Goal: Task Accomplishment & Management: Manage account settings

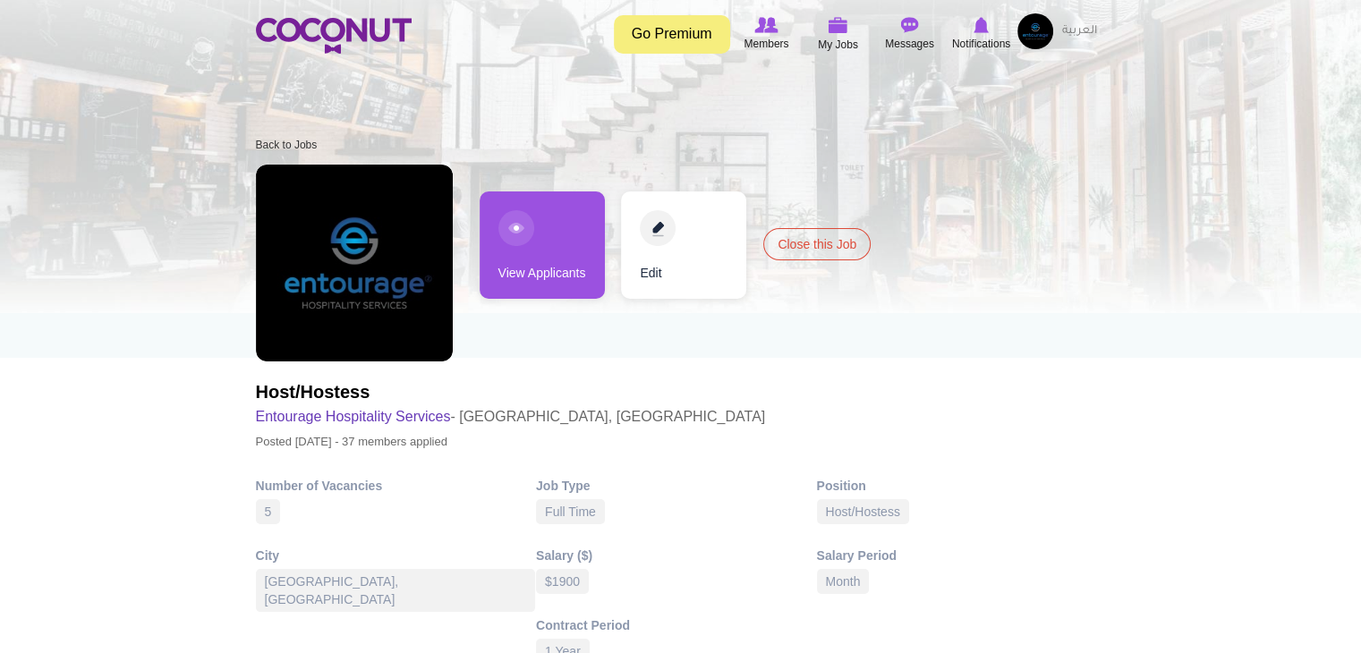
click at [524, 265] on link "View Applicants" at bounding box center [542, 245] width 125 height 107
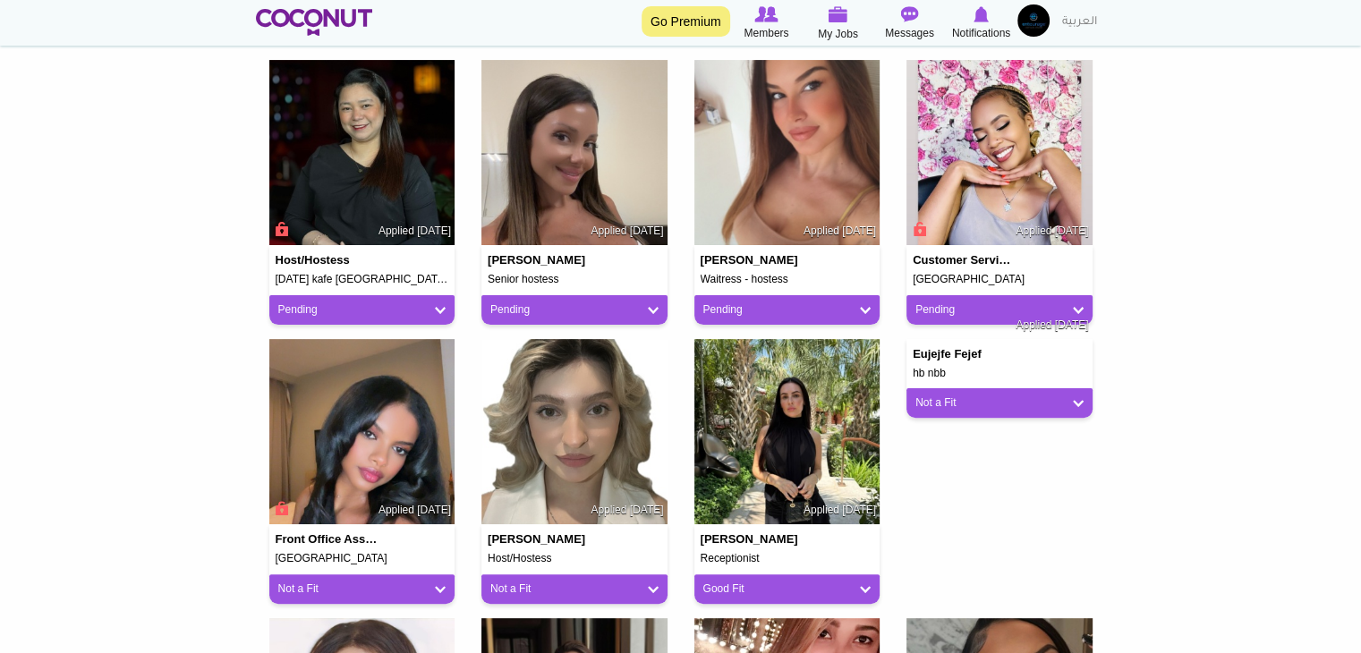
scroll to position [358, 0]
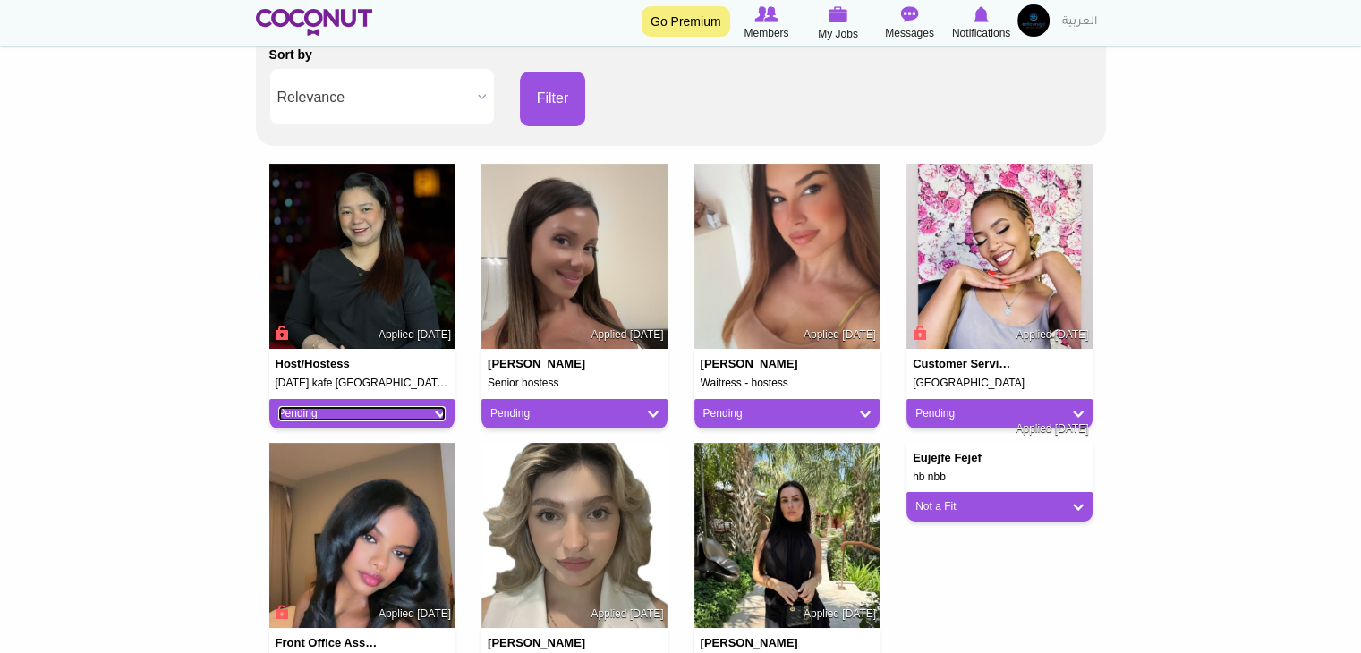
click at [408, 414] on link "Pending" at bounding box center [362, 413] width 168 height 15
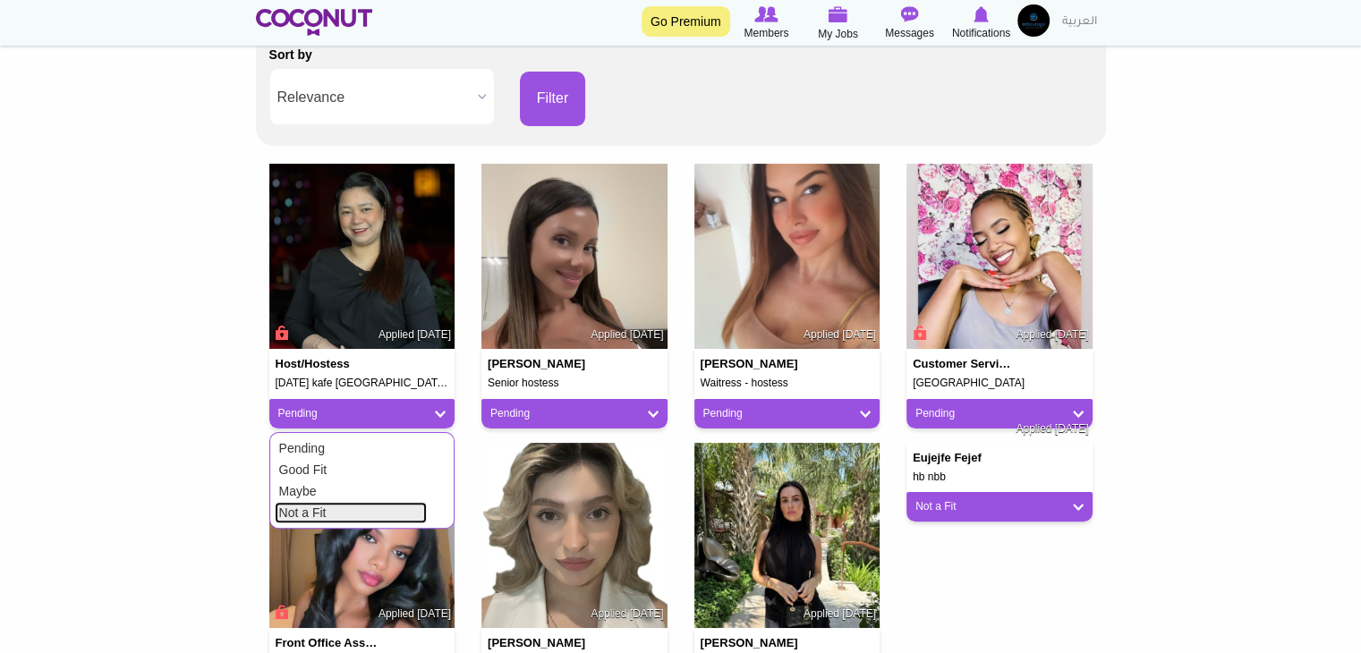
click at [382, 507] on link "Not a Fit" at bounding box center [351, 512] width 152 height 21
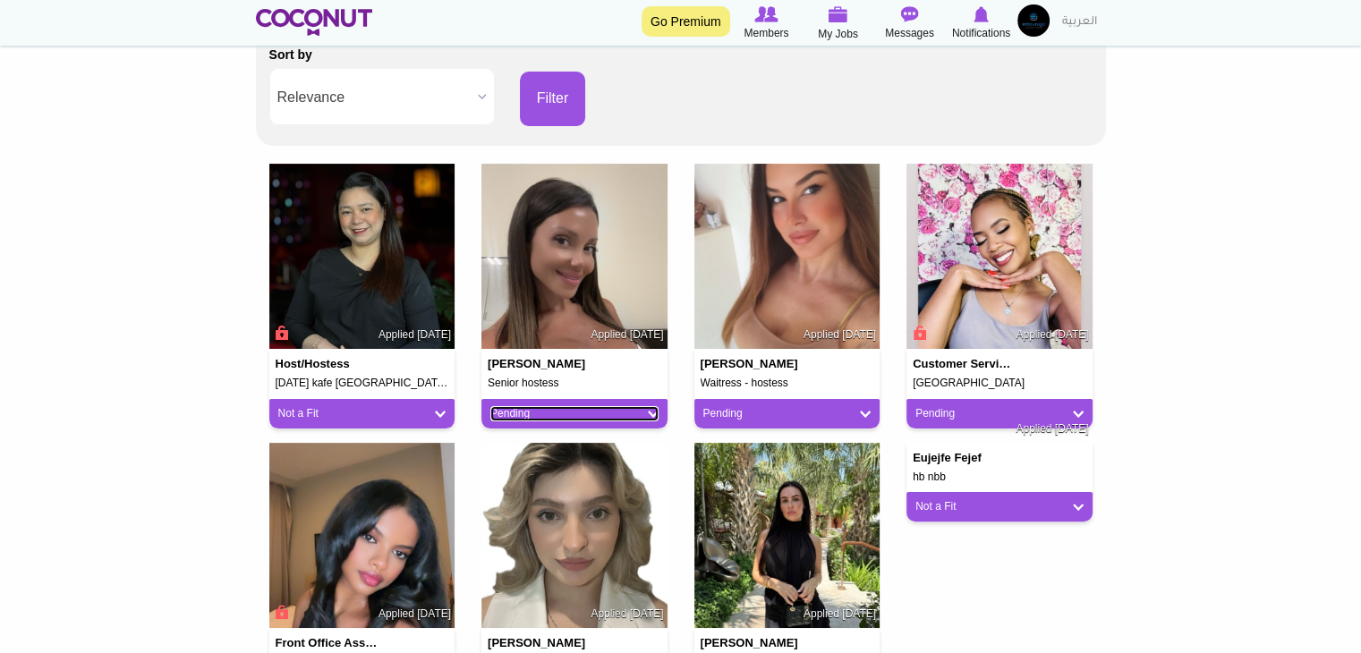
click at [590, 410] on link "Pending" at bounding box center [574, 413] width 168 height 15
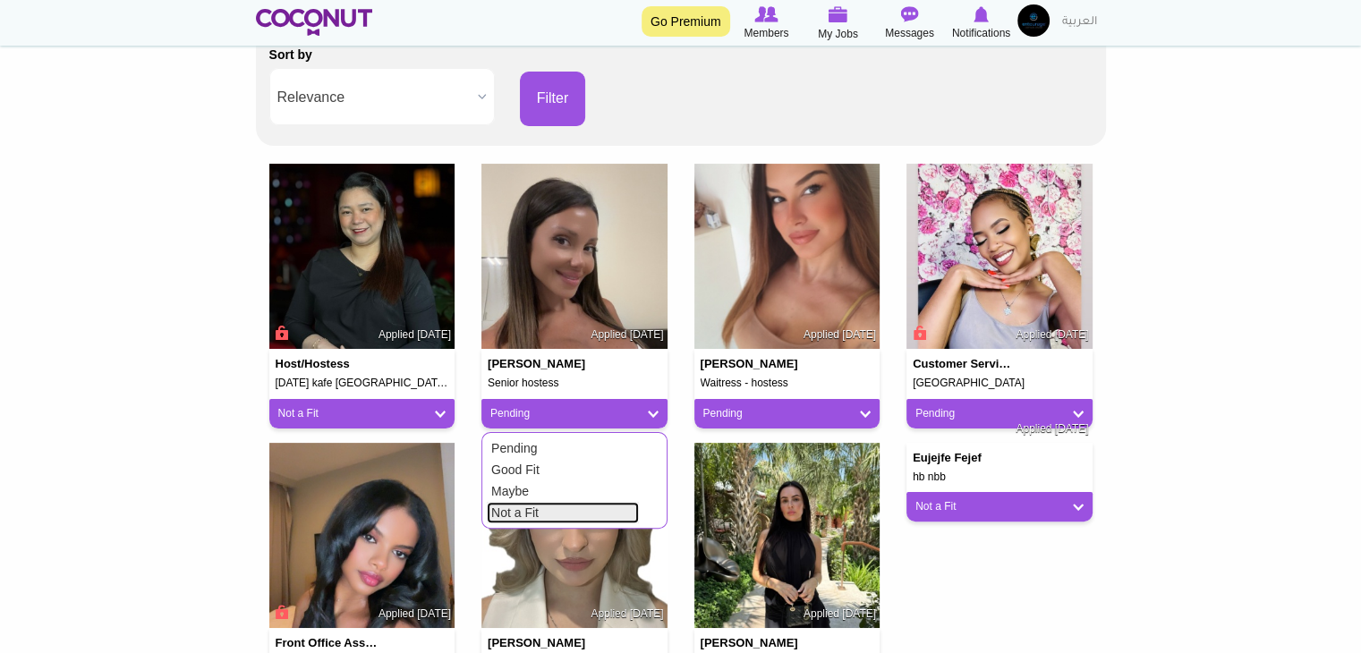
click at [537, 512] on link "Not a Fit" at bounding box center [563, 512] width 152 height 21
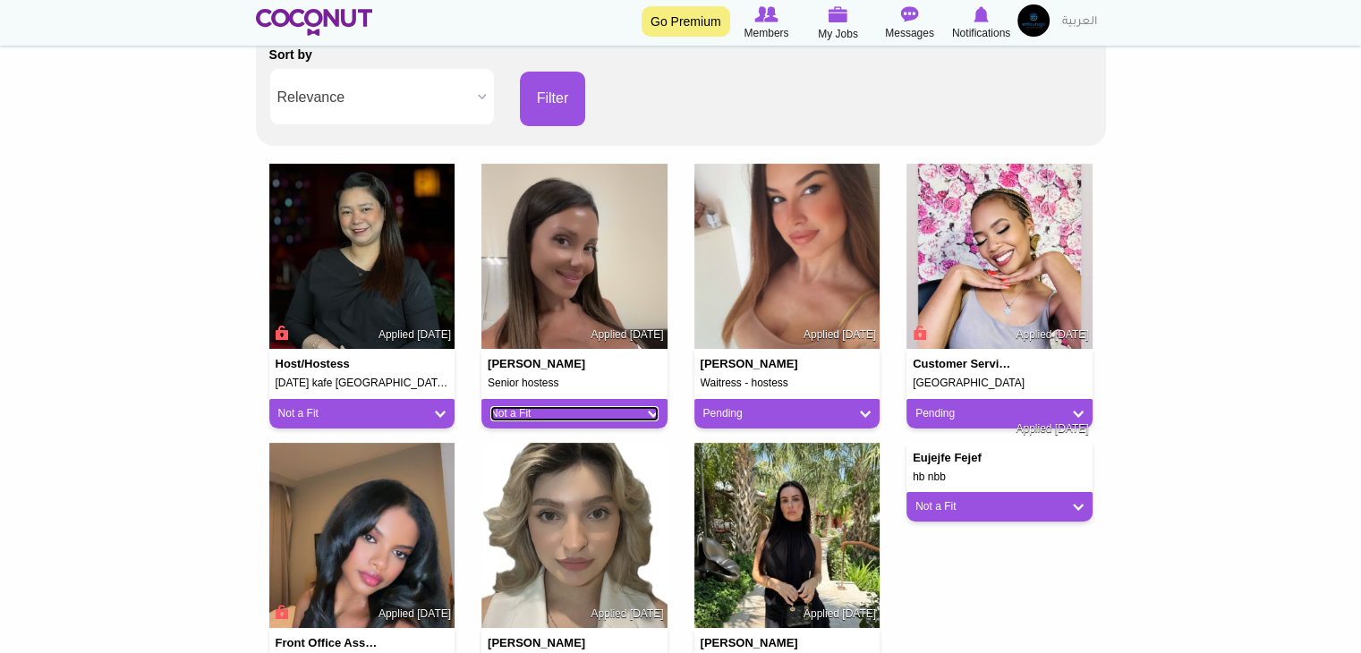
click at [587, 415] on link "Not a Fit" at bounding box center [574, 413] width 168 height 15
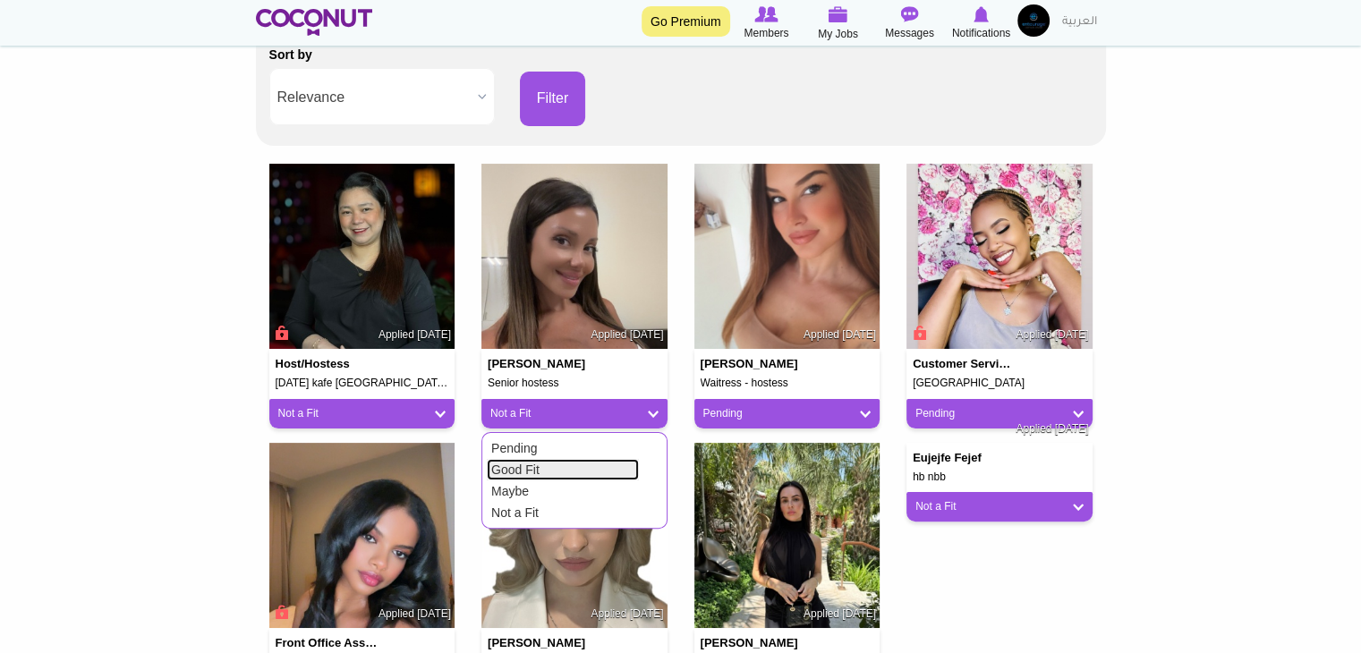
click at [556, 470] on link "Good Fit" at bounding box center [563, 469] width 152 height 21
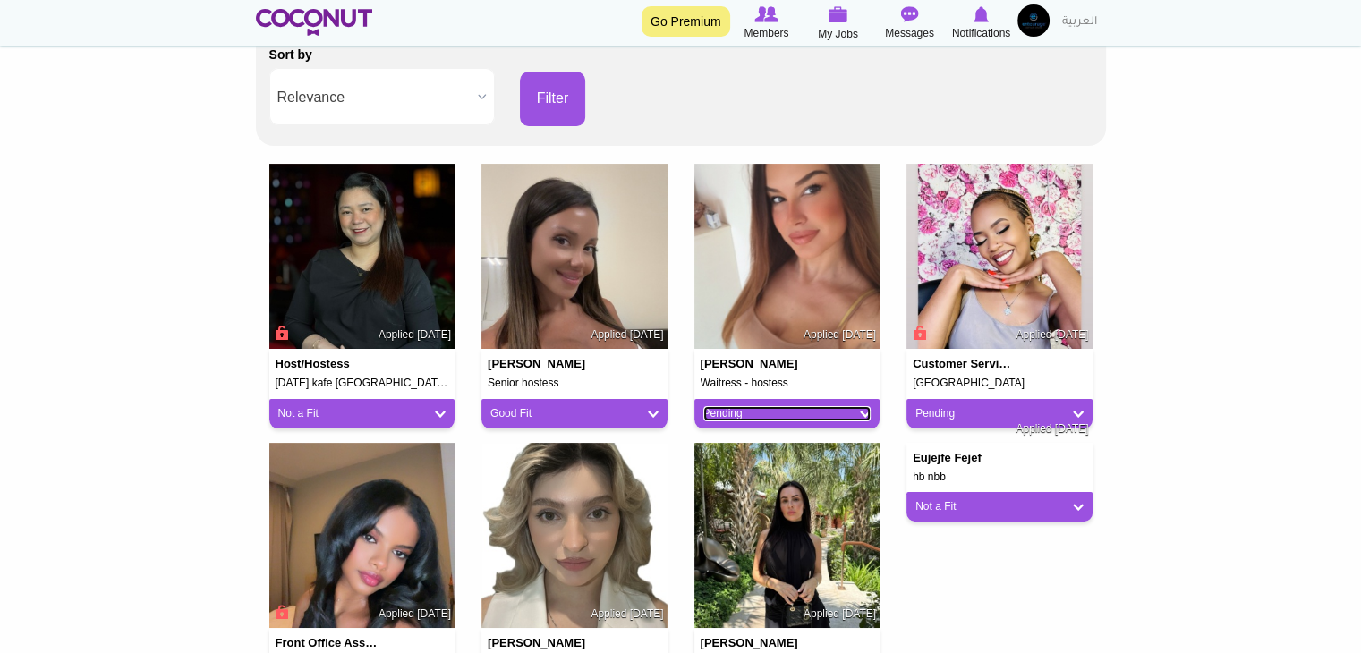
click at [768, 406] on link "Pending" at bounding box center [787, 413] width 168 height 15
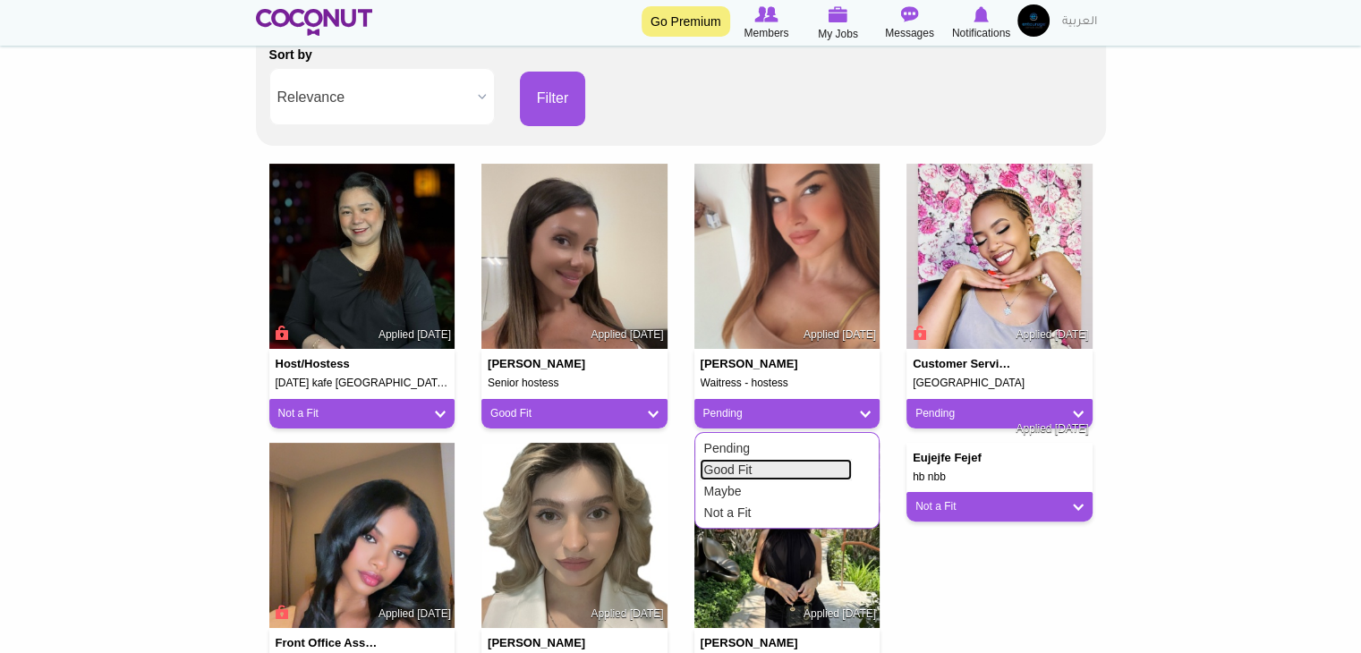
click at [730, 468] on link "Good Fit" at bounding box center [776, 469] width 152 height 21
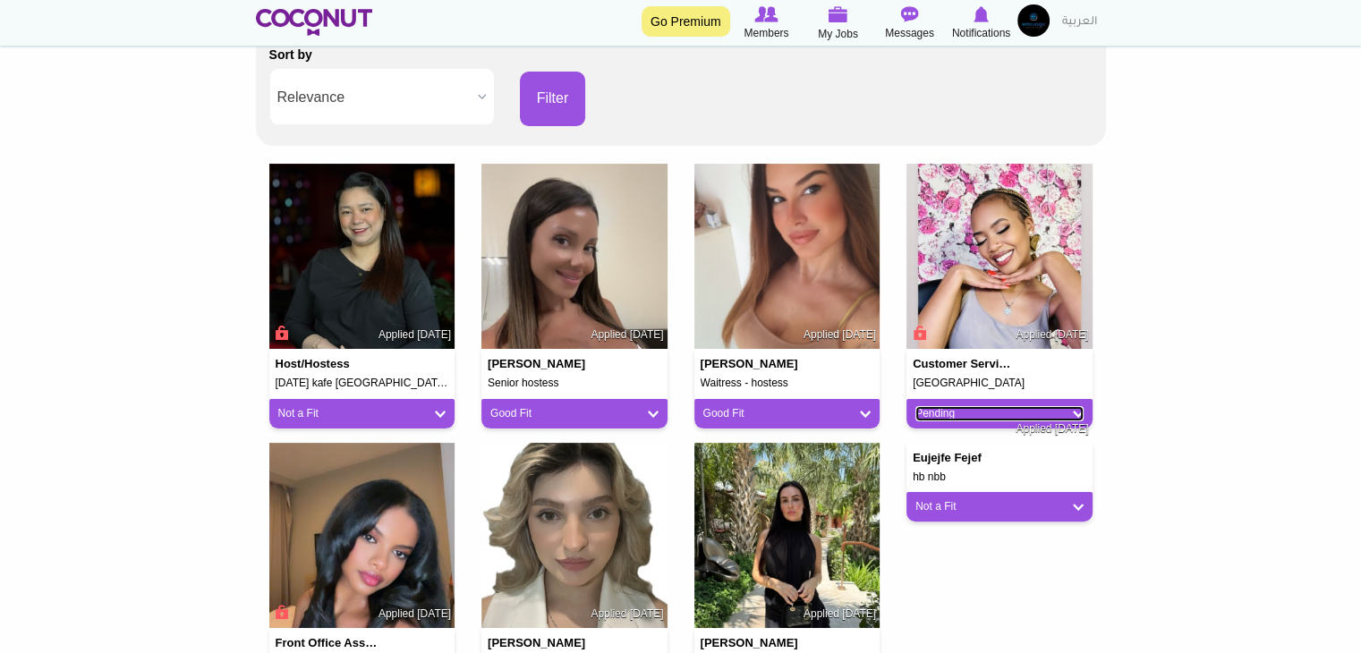
click at [1006, 413] on link "Pending" at bounding box center [1000, 413] width 168 height 15
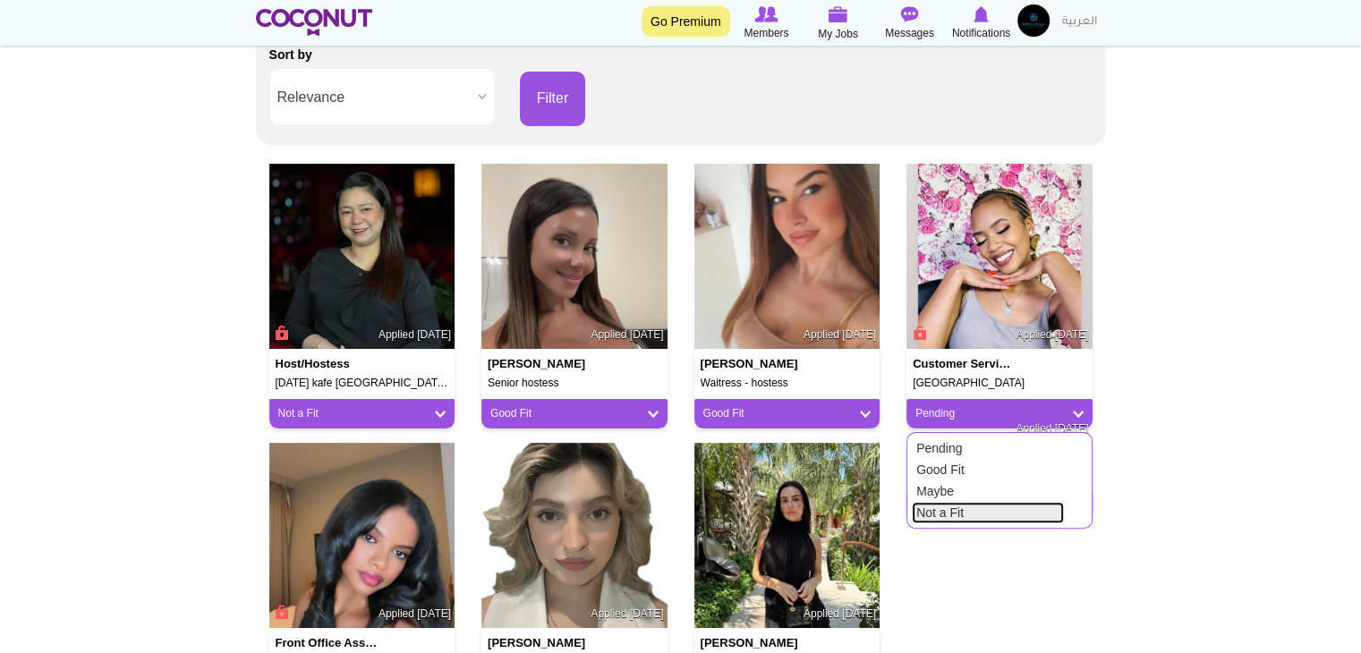
click at [938, 506] on link "Not a Fit" at bounding box center [988, 512] width 152 height 21
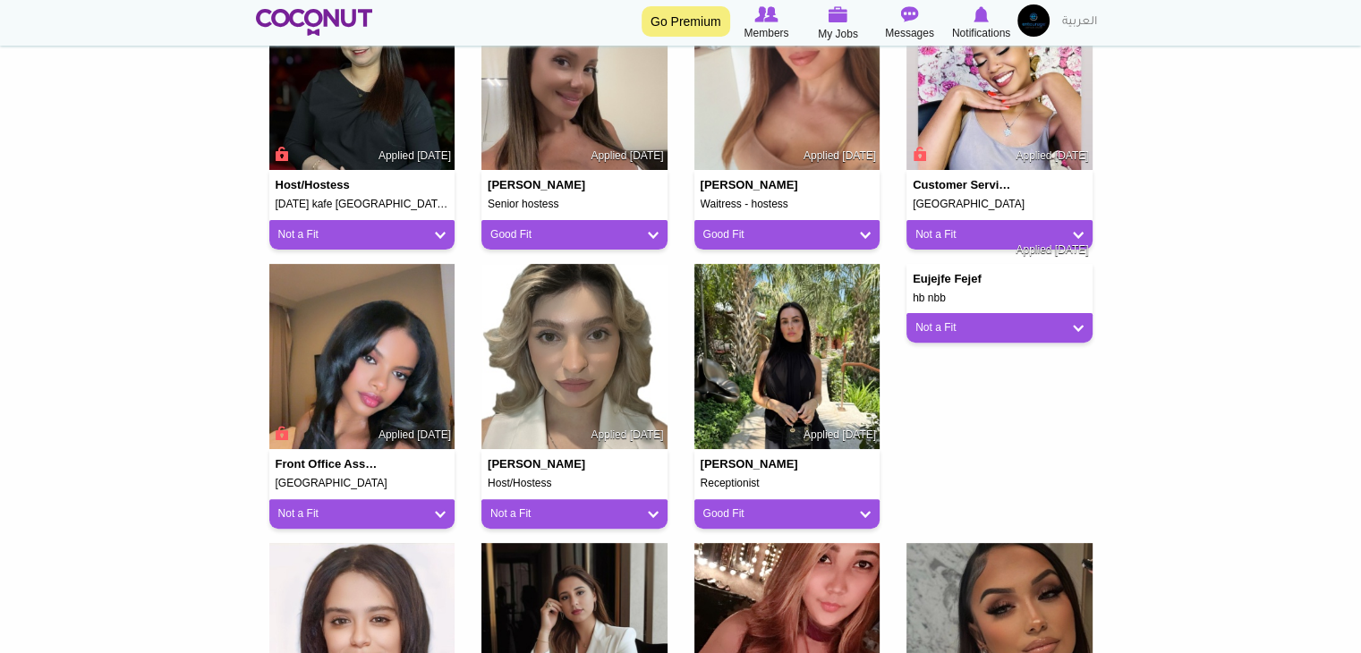
scroll to position [895, 0]
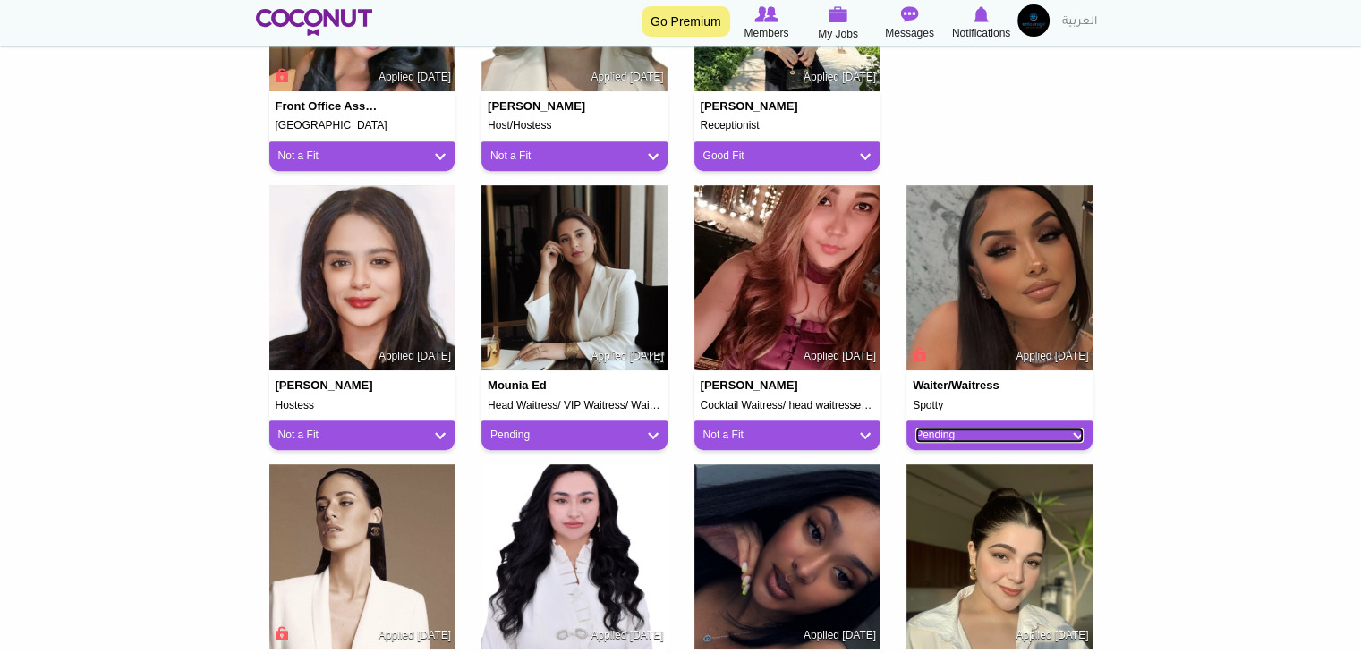
click at [942, 433] on link "Pending" at bounding box center [1000, 435] width 168 height 15
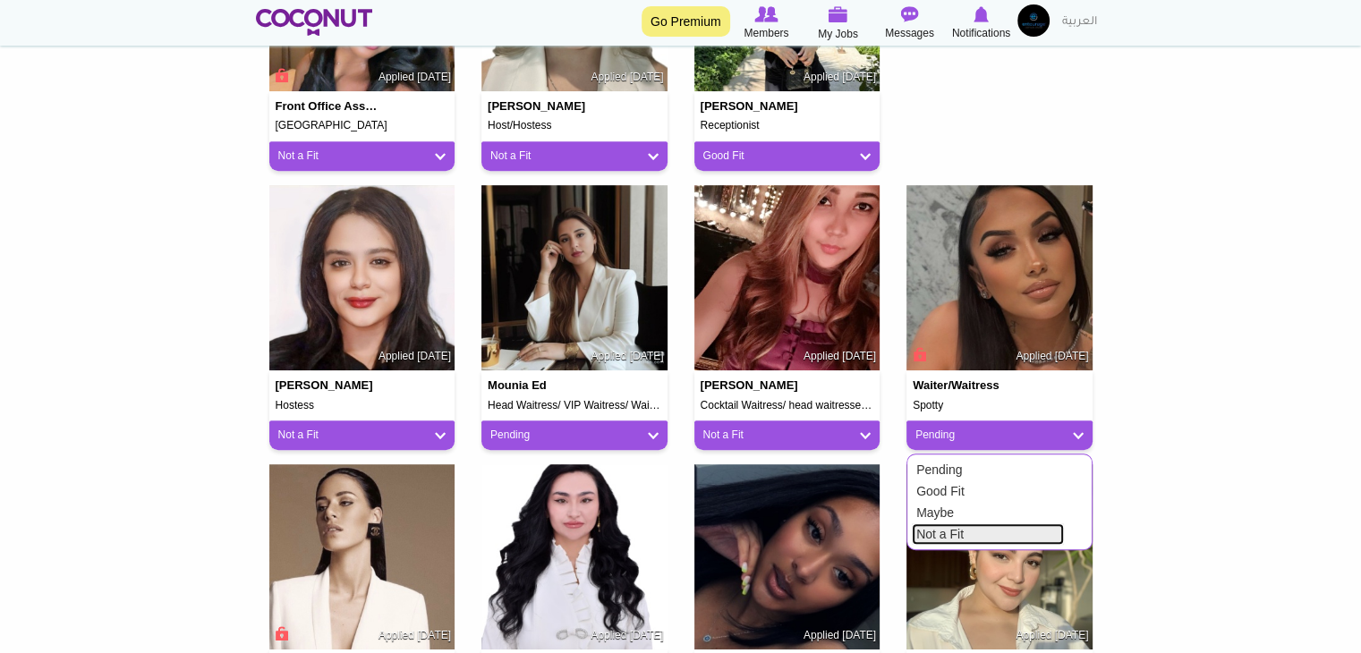
click at [928, 533] on link "Not a Fit" at bounding box center [988, 534] width 152 height 21
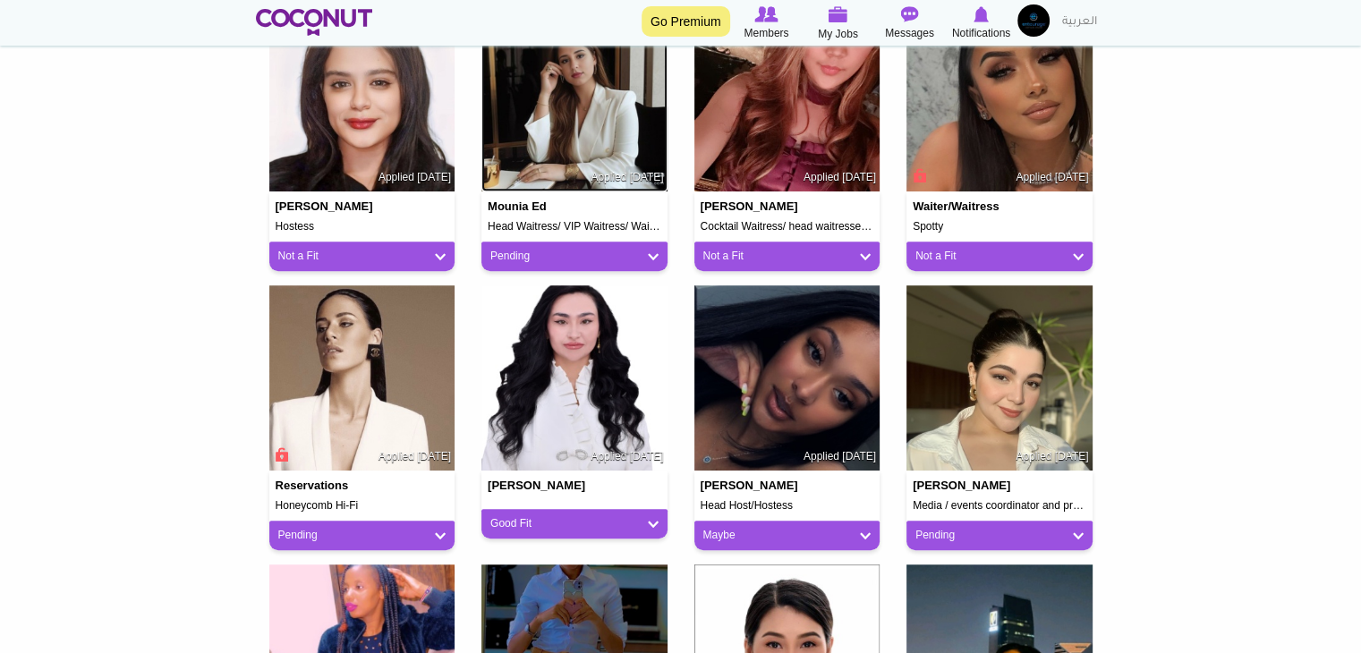
scroll to position [1163, 0]
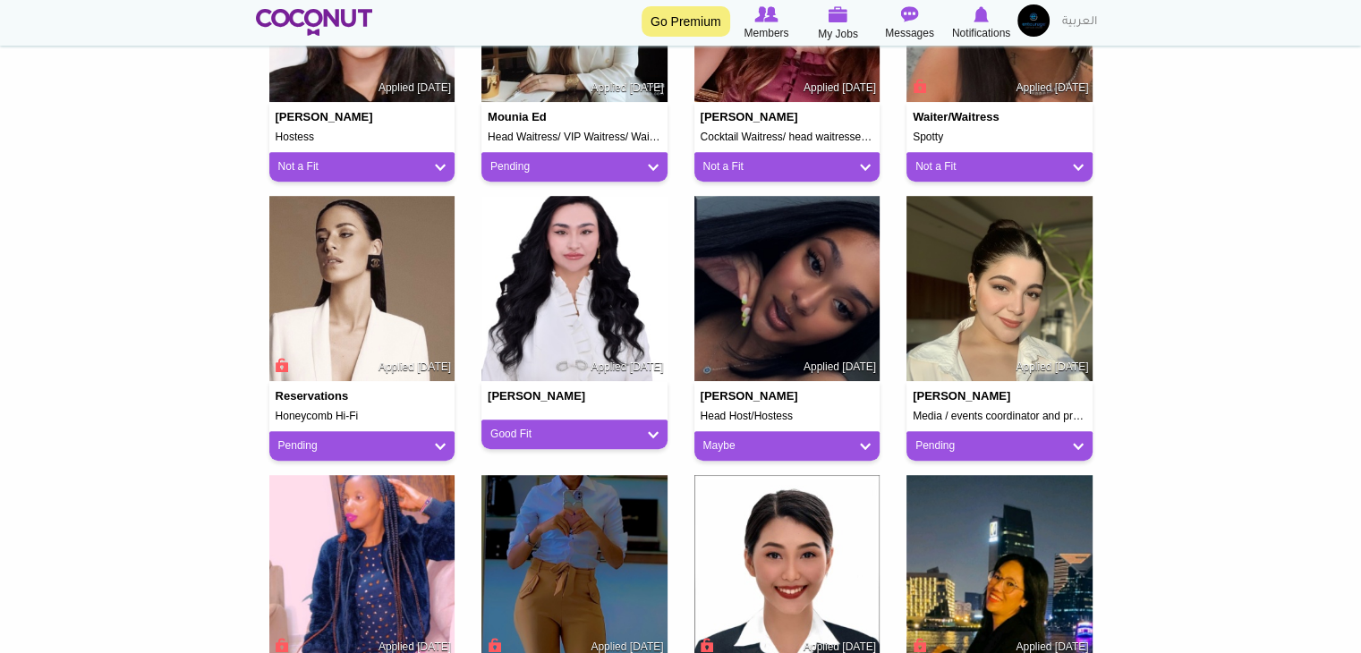
click at [1010, 434] on div "Pending" at bounding box center [1000, 446] width 186 height 30
click at [1003, 443] on link "Pending" at bounding box center [1000, 446] width 168 height 15
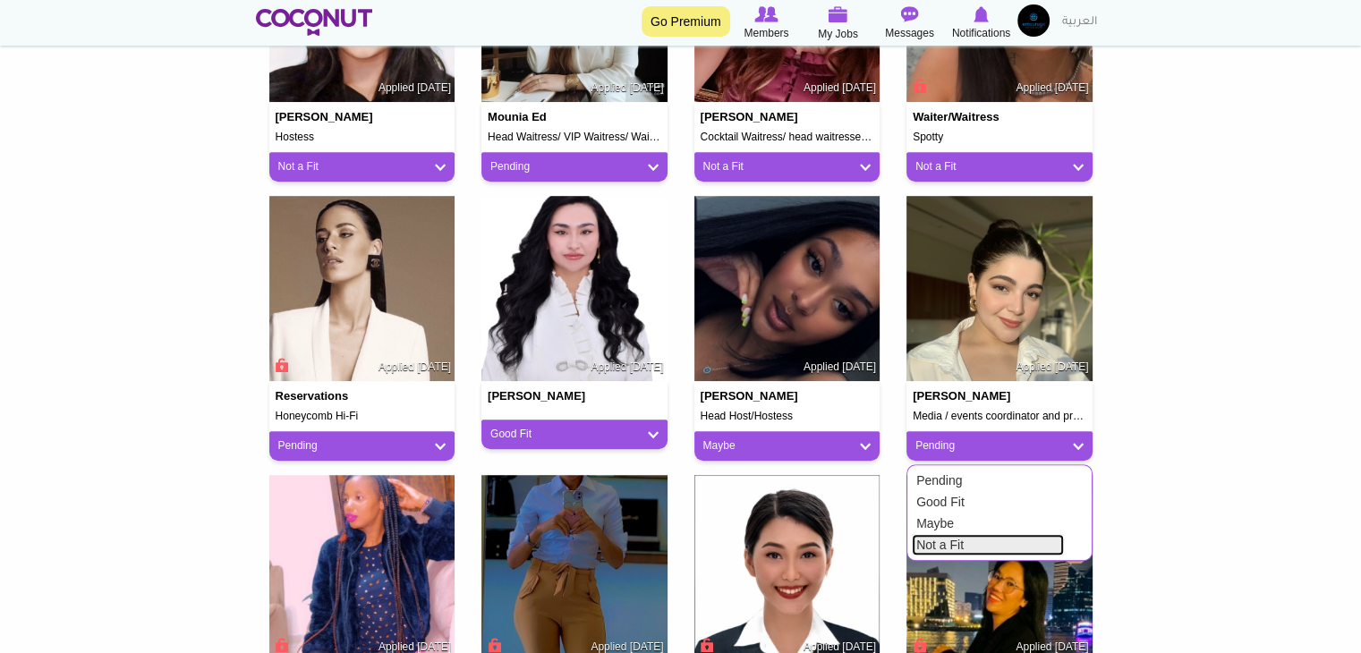
click at [967, 540] on link "Not a Fit" at bounding box center [988, 544] width 152 height 21
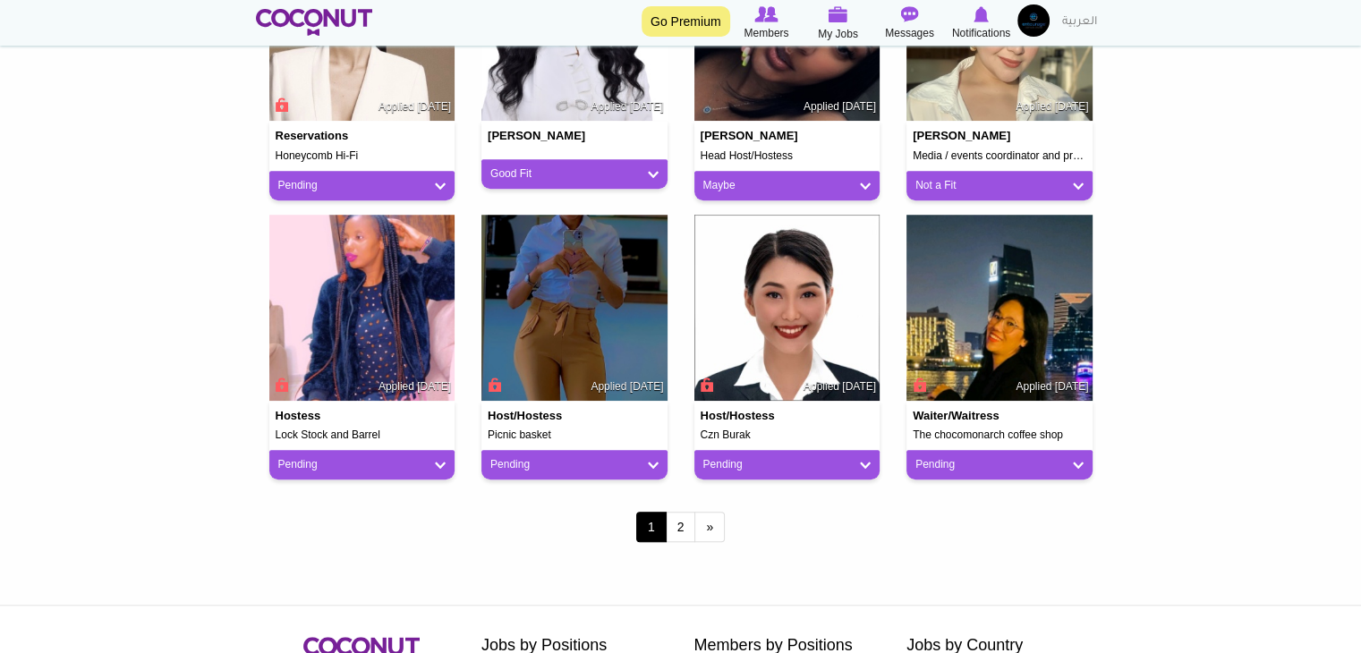
scroll to position [1432, 0]
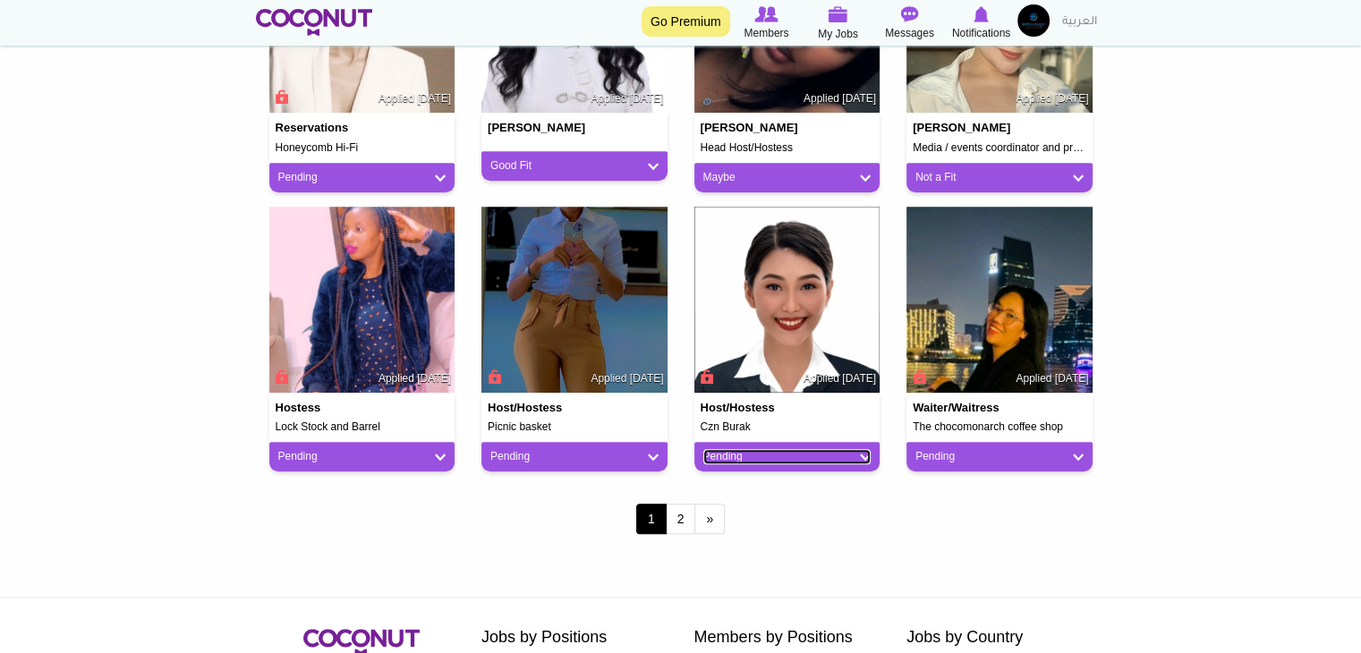
click at [824, 463] on link "Pending" at bounding box center [787, 456] width 168 height 15
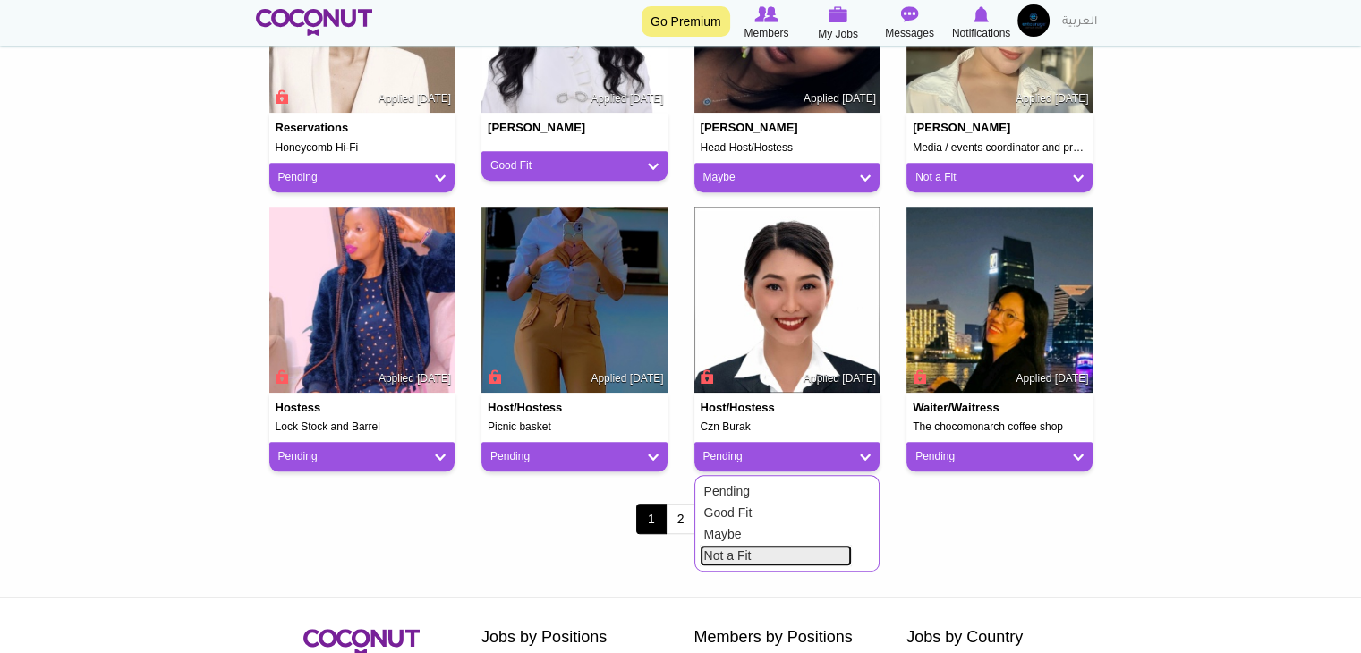
click at [787, 563] on link "Not a Fit" at bounding box center [776, 555] width 152 height 21
click at [564, 456] on link "Pending" at bounding box center [574, 456] width 168 height 15
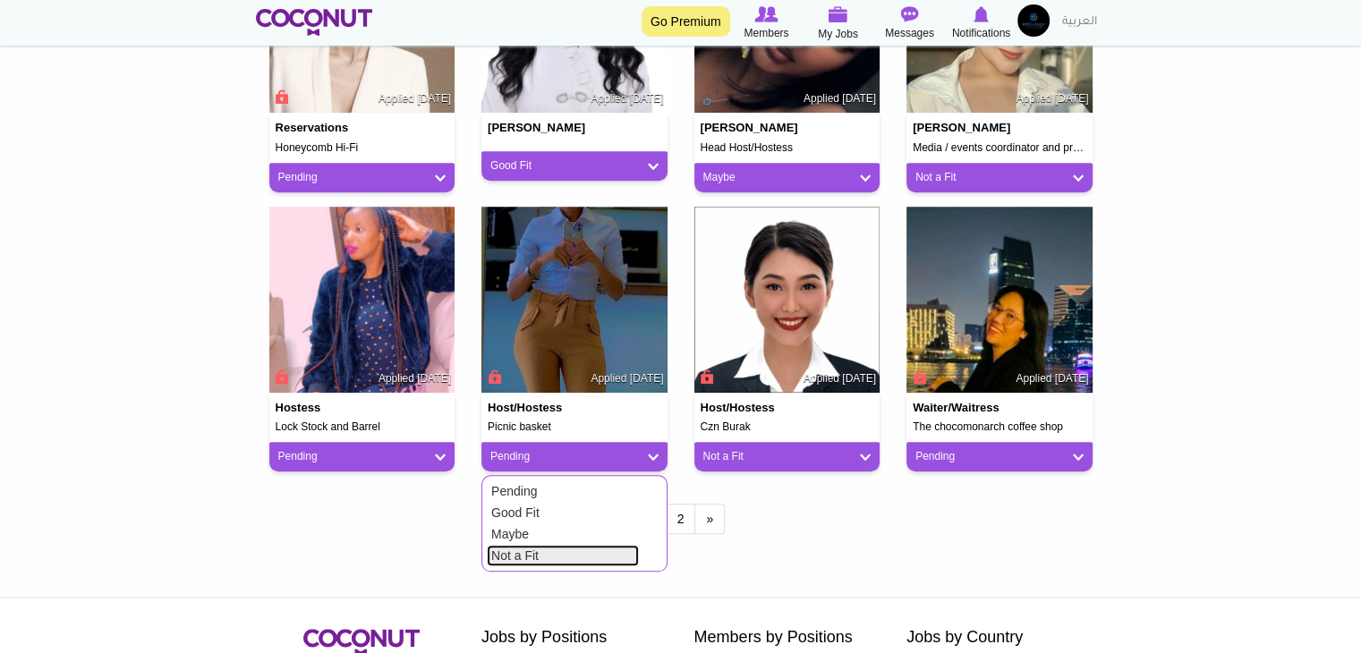
drag, startPoint x: 525, startPoint y: 554, endPoint x: 508, endPoint y: 536, distance: 24.7
click at [525, 555] on link "Not a Fit" at bounding box center [563, 555] width 152 height 21
click at [305, 446] on div "Pending" at bounding box center [362, 457] width 186 height 30
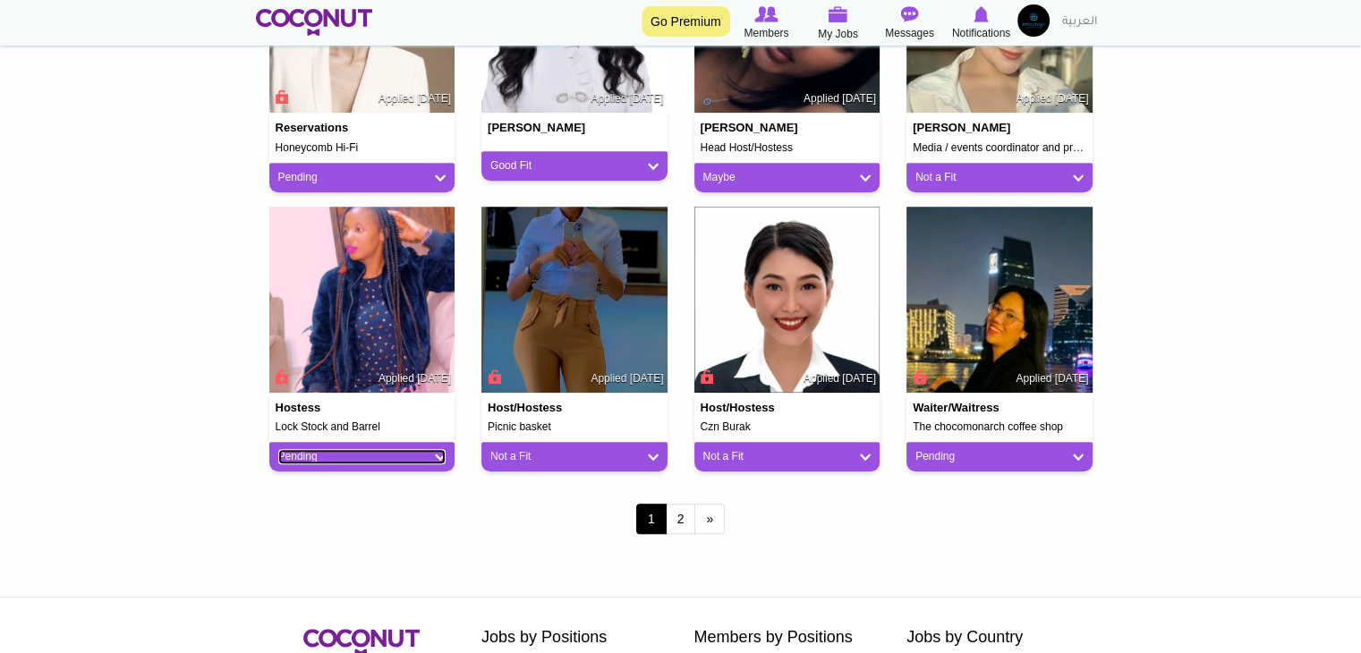
click at [331, 456] on link "Pending" at bounding box center [362, 456] width 168 height 15
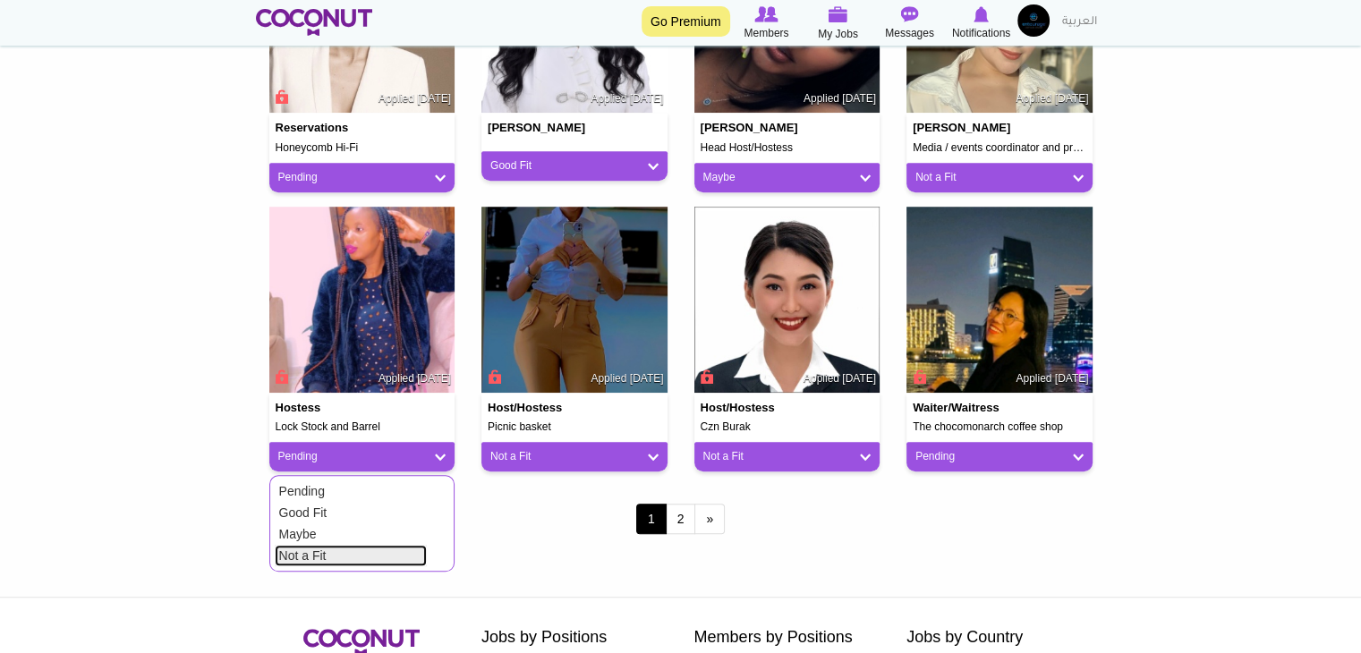
click at [337, 555] on link "Not a Fit" at bounding box center [351, 555] width 152 height 21
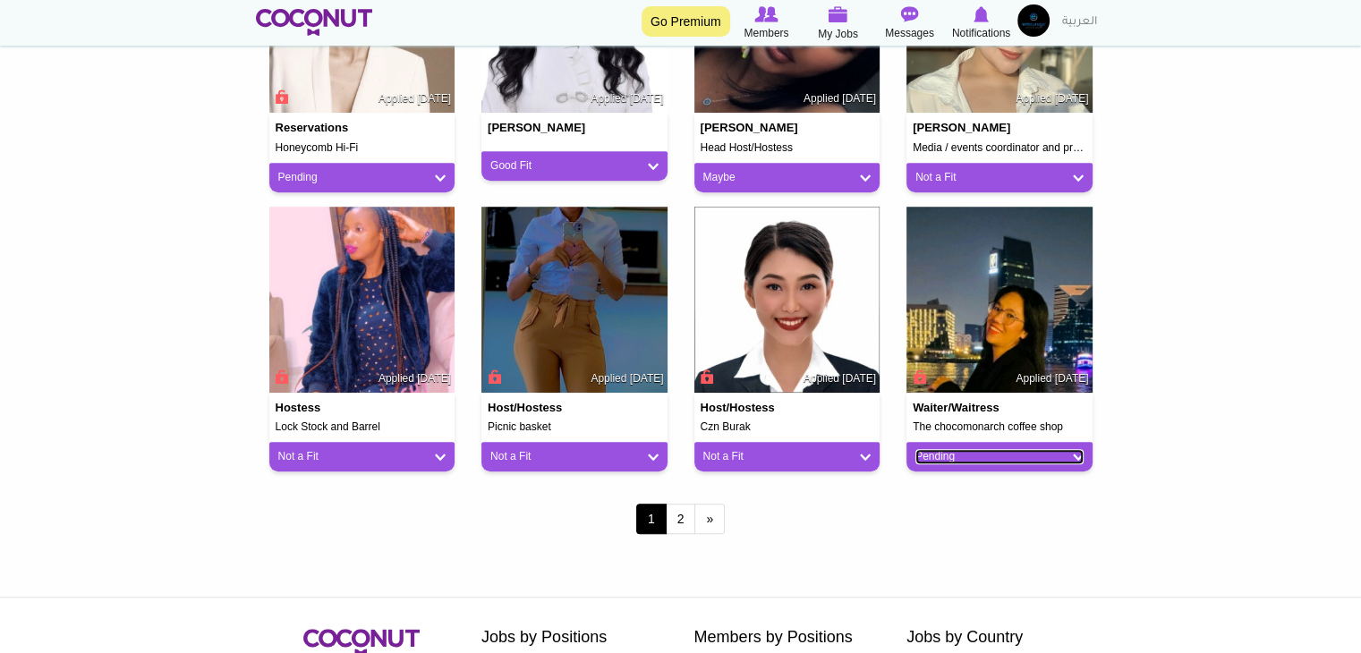
click at [974, 463] on link "Pending" at bounding box center [1000, 456] width 168 height 15
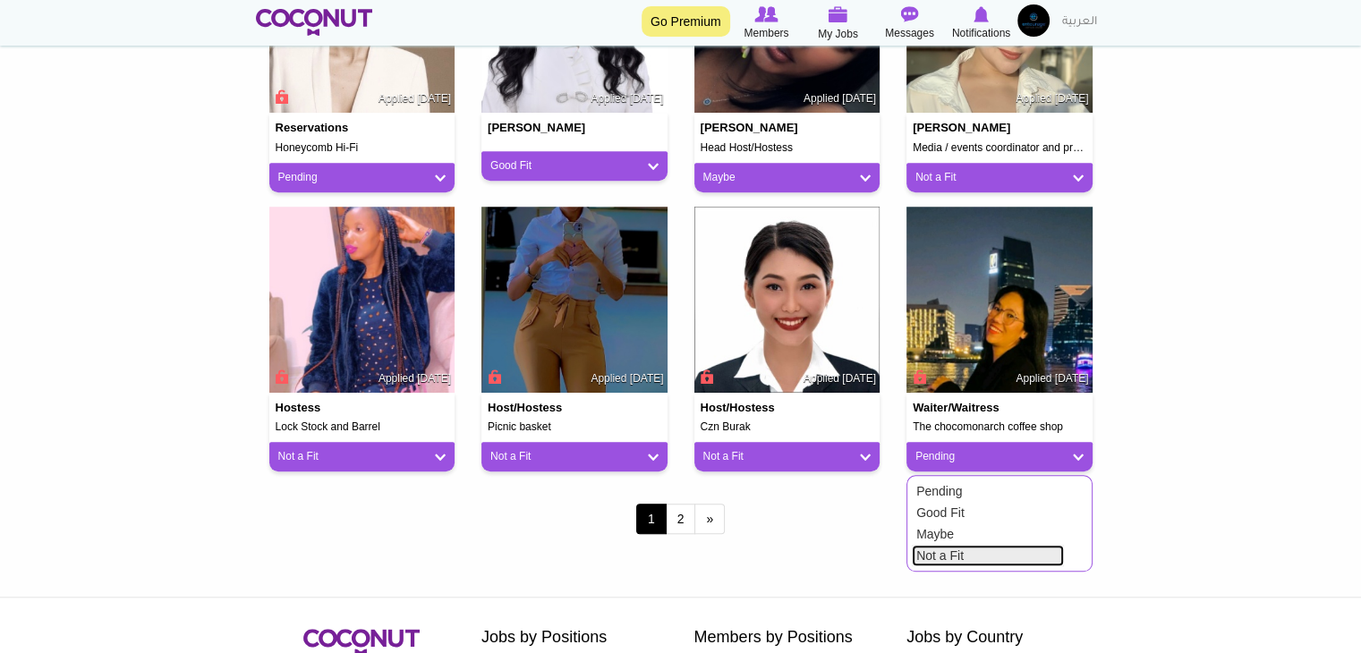
click at [946, 558] on link "Not a Fit" at bounding box center [988, 555] width 152 height 21
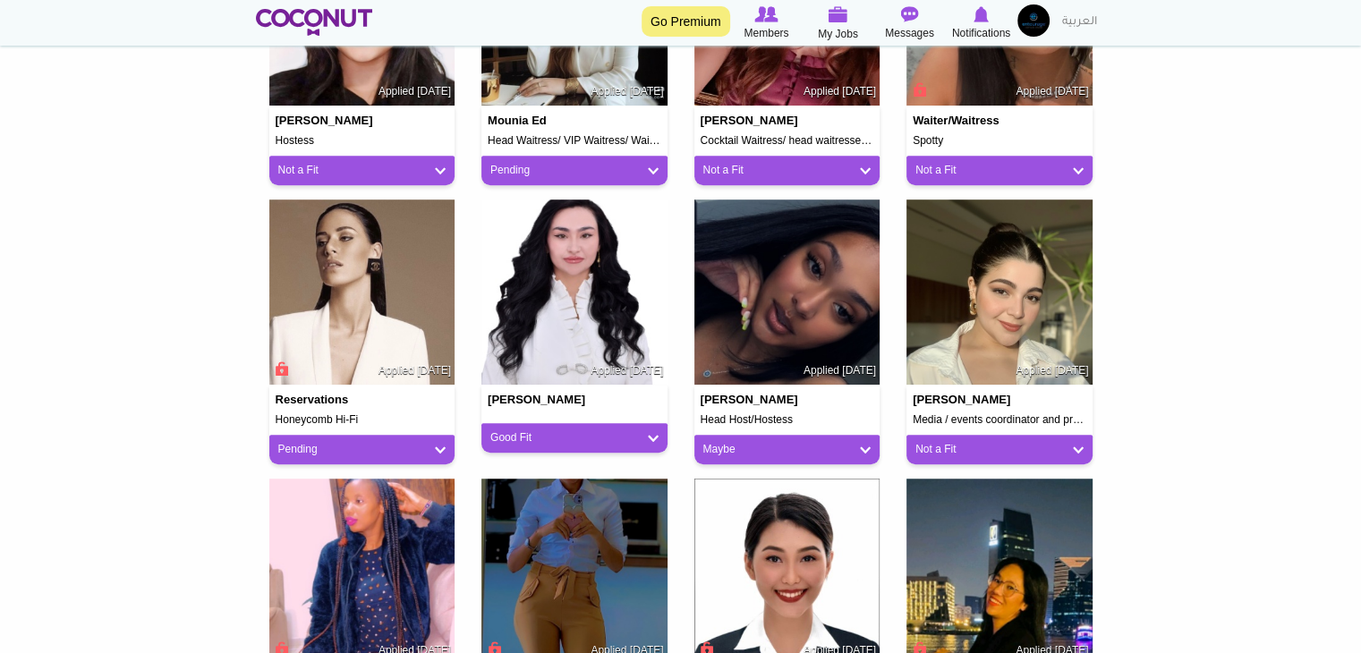
scroll to position [1163, 0]
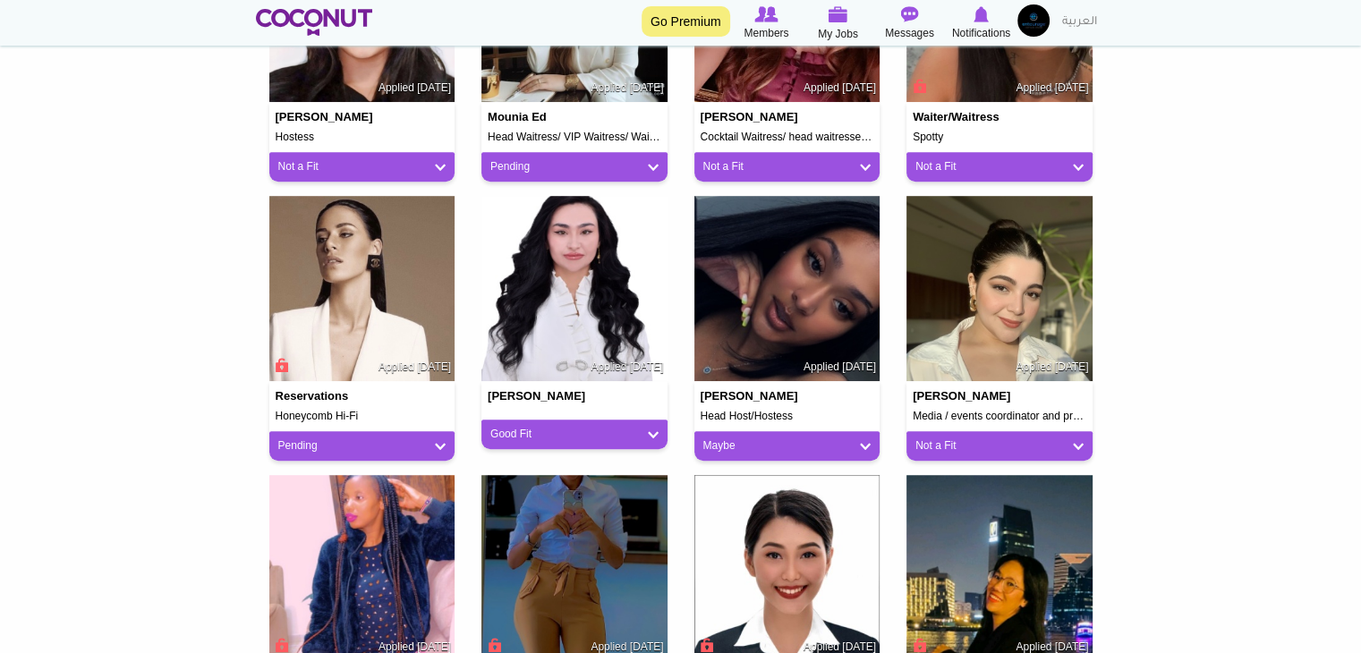
click at [544, 176] on div "Pending" at bounding box center [575, 167] width 186 height 30
click at [544, 175] on div "Pending" at bounding box center [575, 167] width 186 height 30
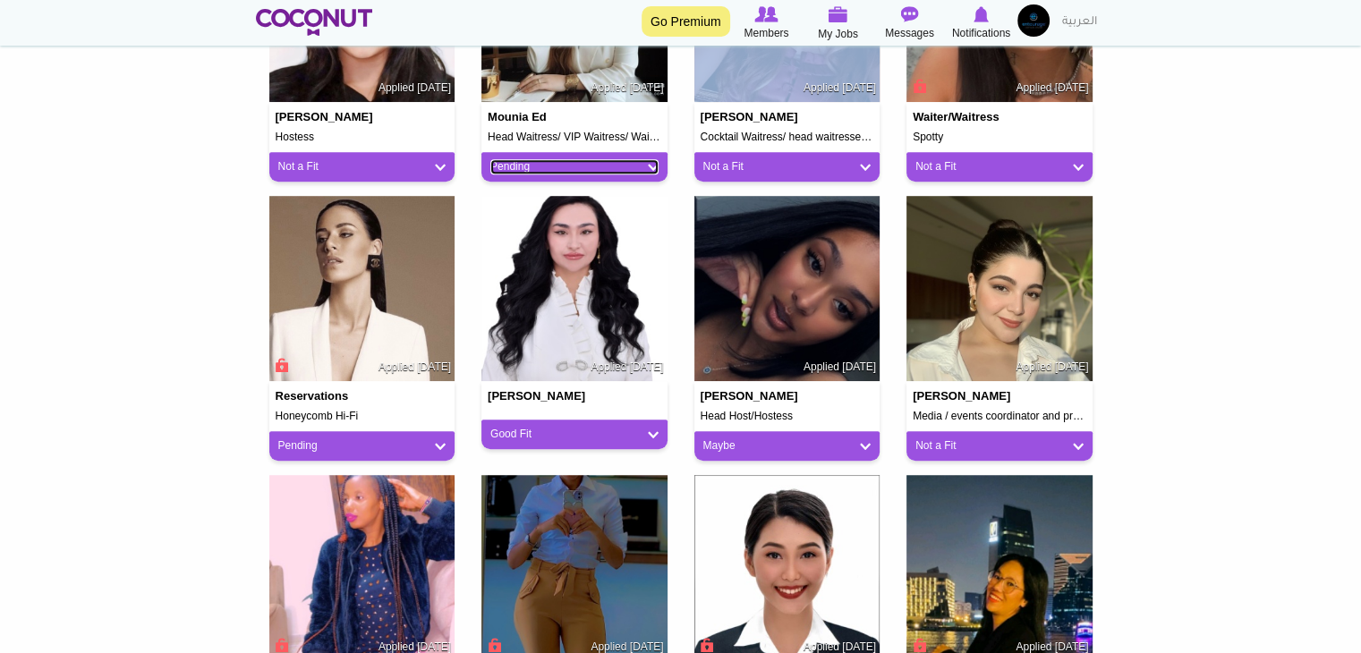
click at [541, 169] on link "Pending" at bounding box center [574, 166] width 168 height 15
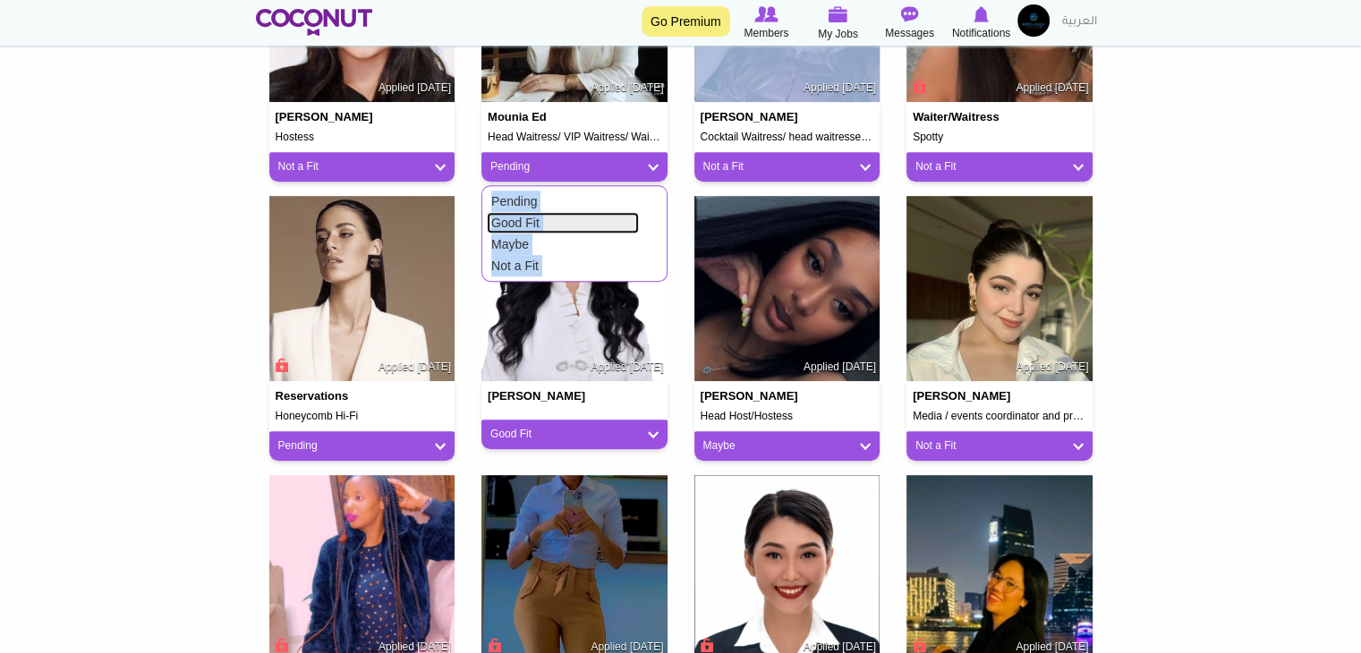
click at [529, 220] on link "Good Fit" at bounding box center [563, 222] width 152 height 21
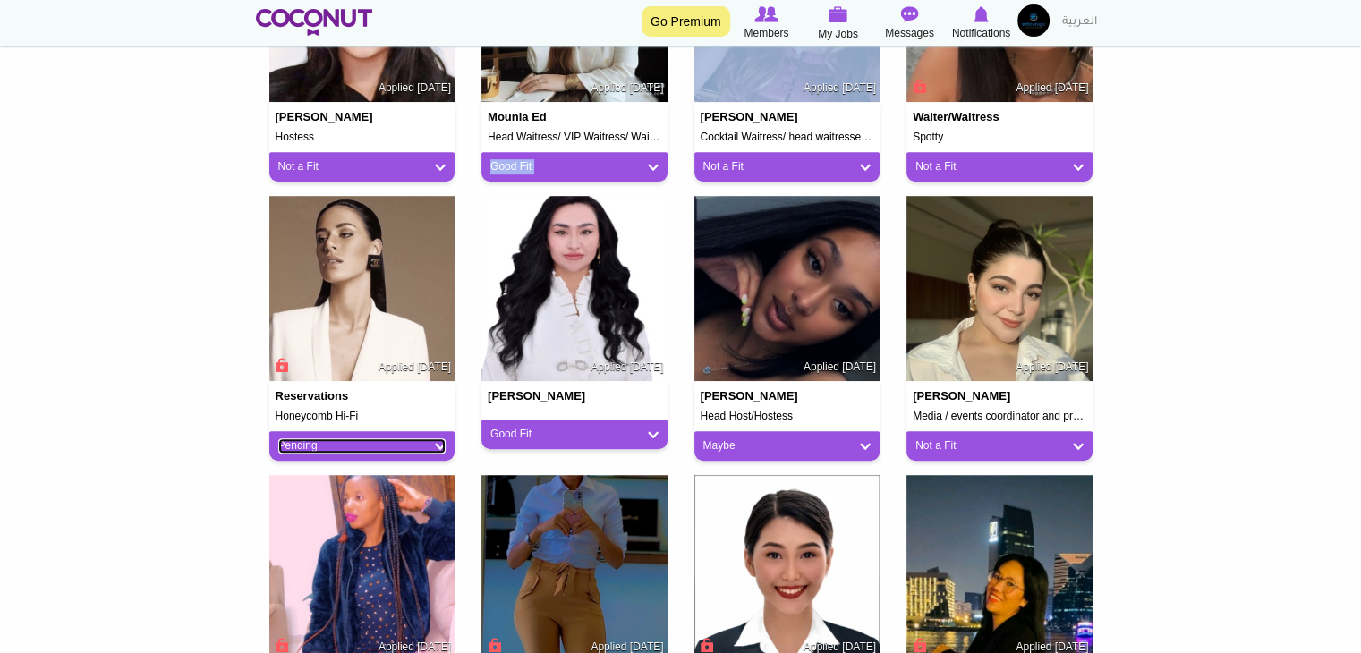
click at [333, 446] on link "Pending" at bounding box center [362, 446] width 168 height 15
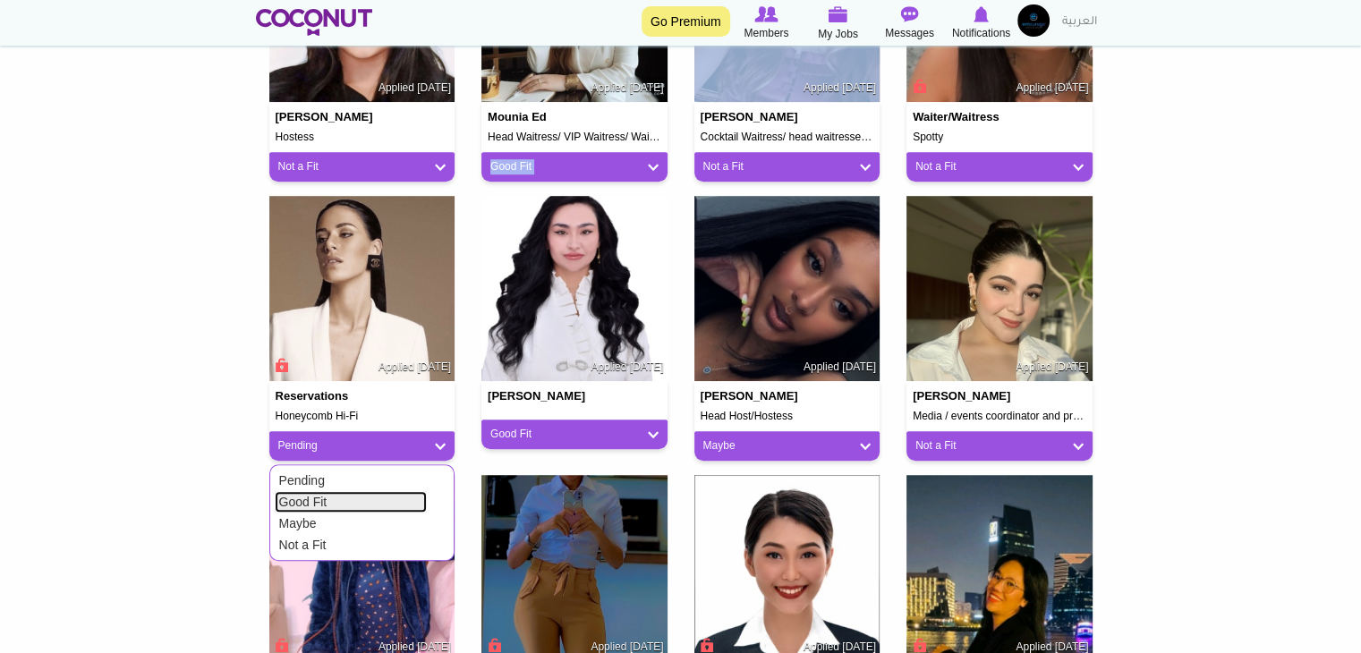
click at [315, 501] on link "Good Fit" at bounding box center [351, 501] width 152 height 21
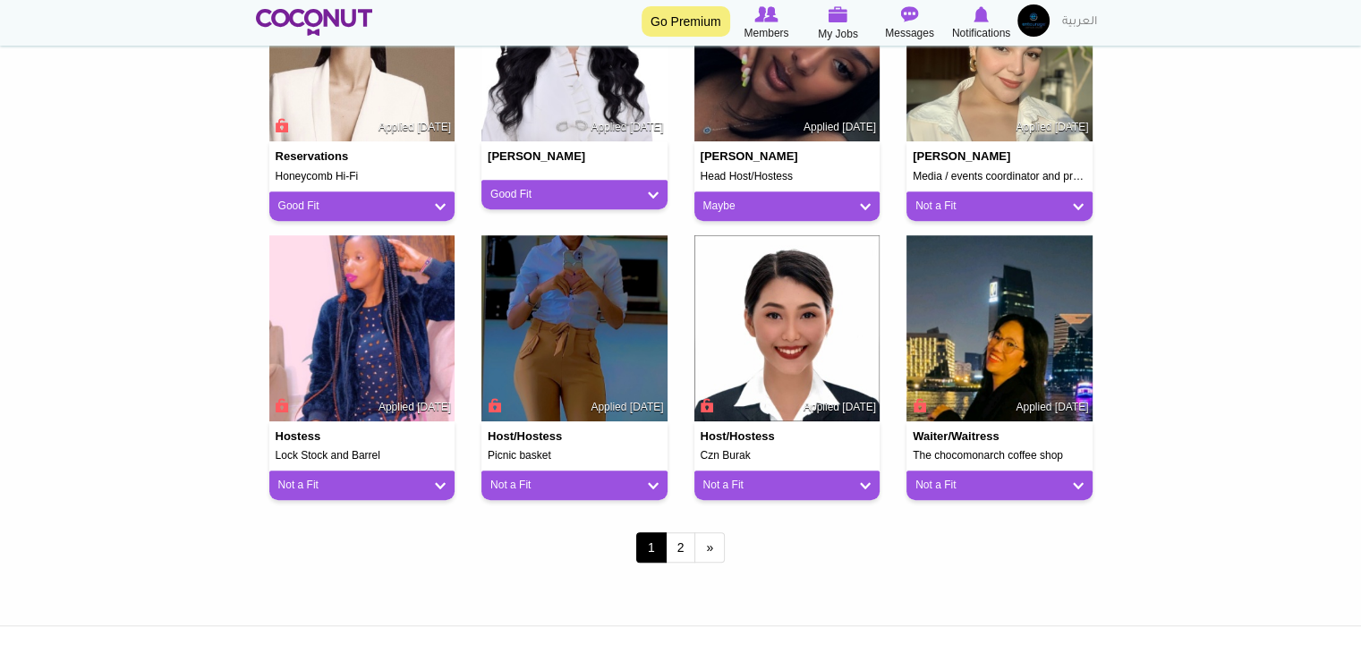
scroll to position [1432, 0]
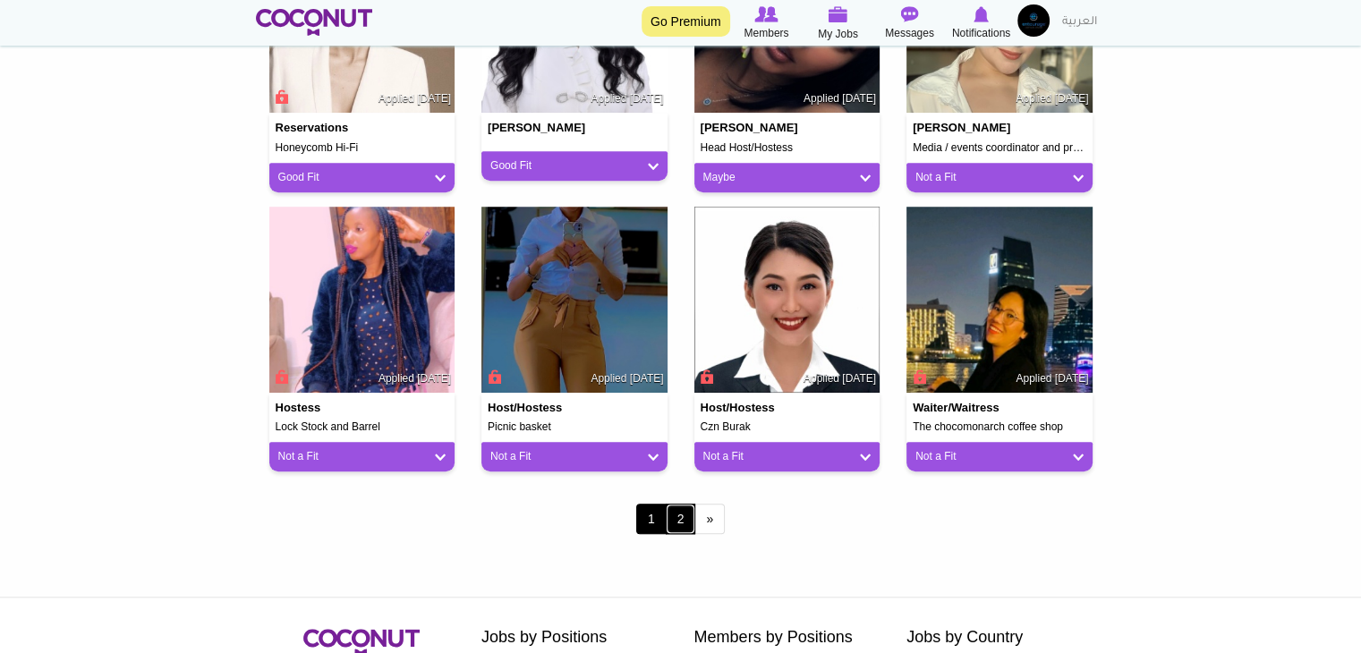
click at [683, 516] on link "2" at bounding box center [681, 519] width 30 height 30
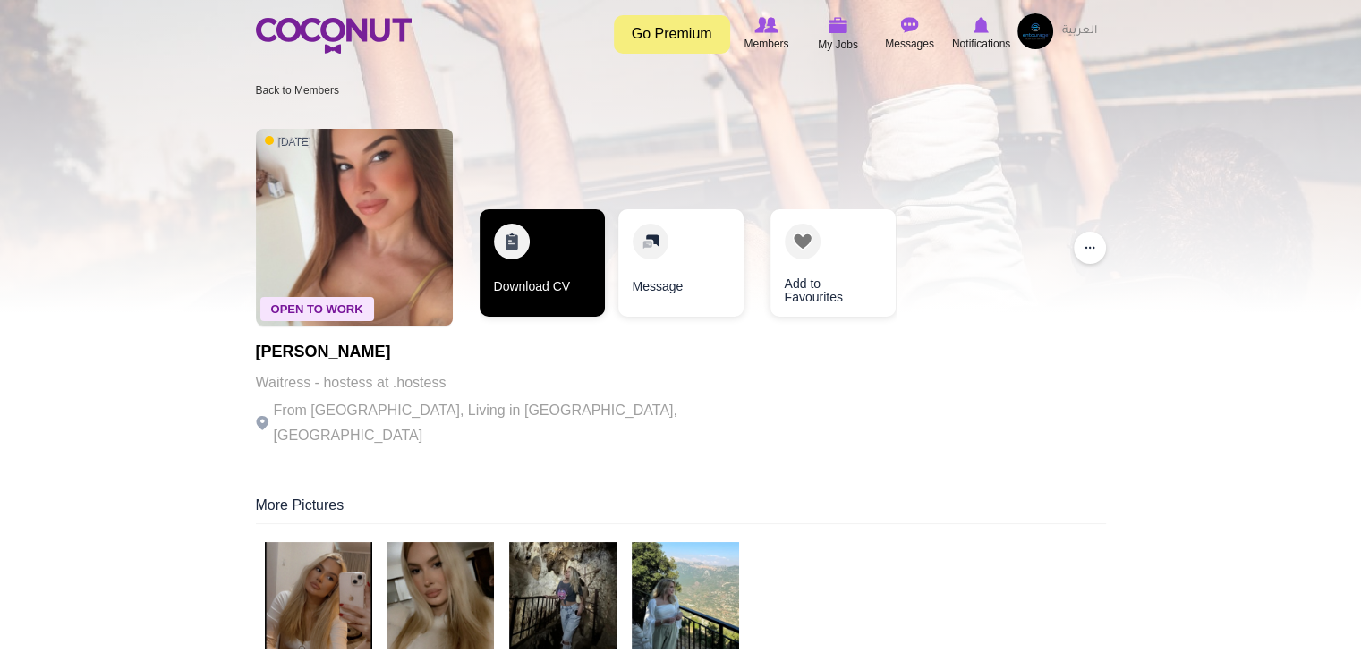
click at [604, 241] on link "Download CV" at bounding box center [542, 262] width 125 height 107
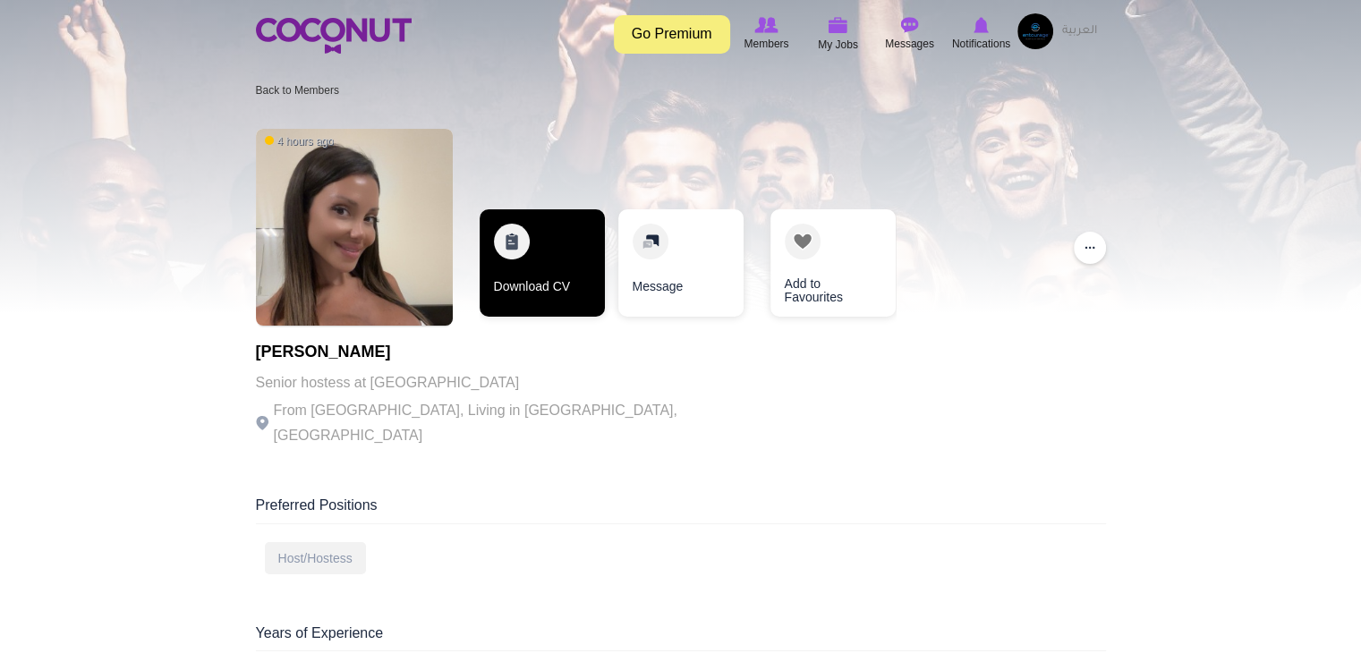
click at [555, 262] on link "Download CV" at bounding box center [542, 262] width 125 height 107
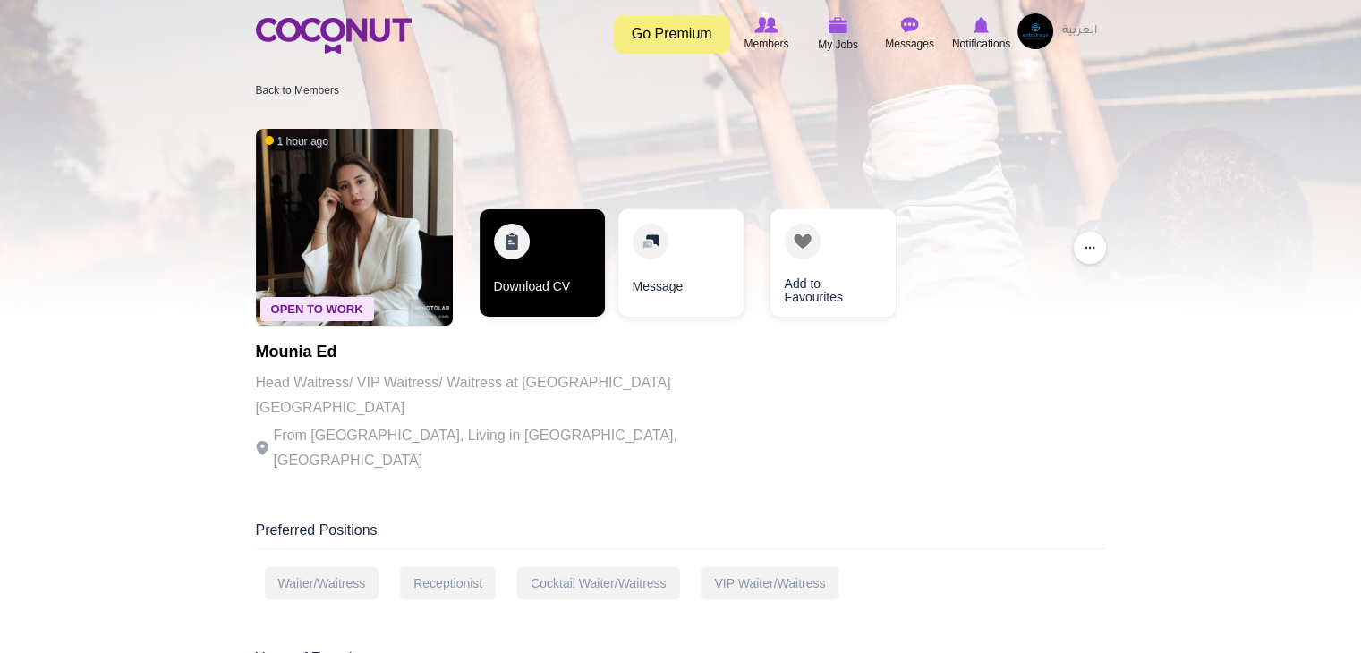
click at [508, 280] on link "Download CV" at bounding box center [542, 262] width 125 height 107
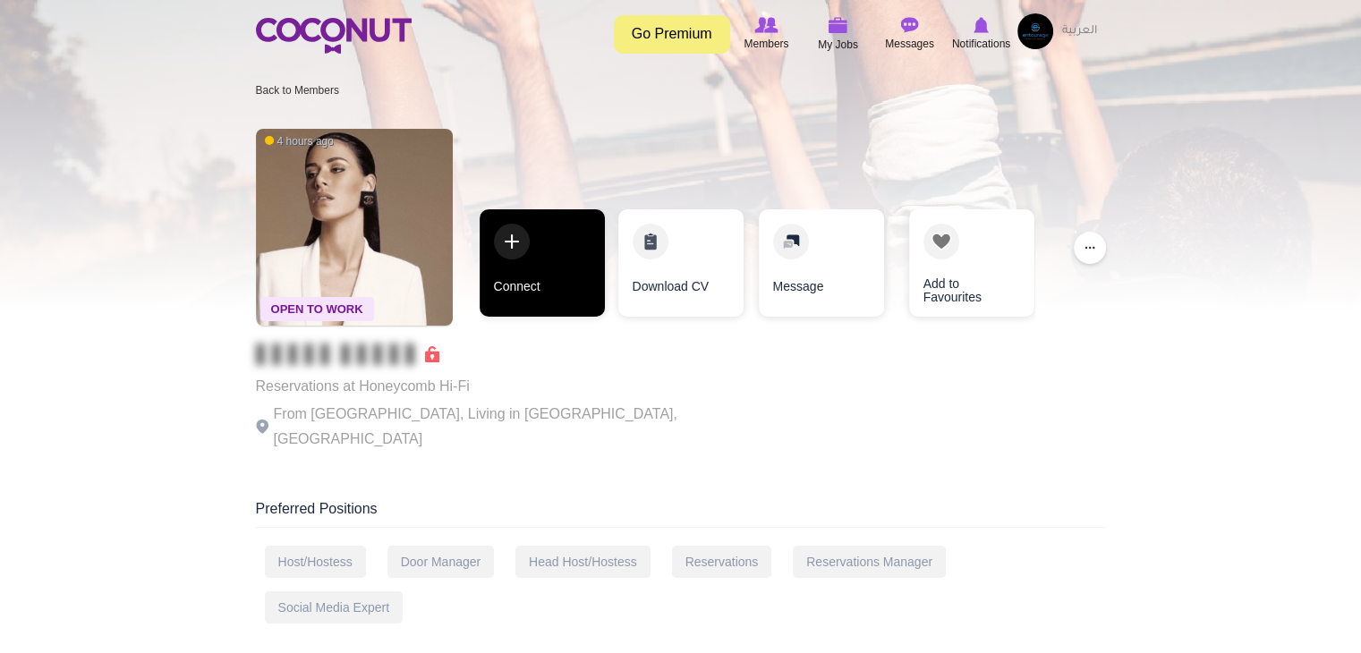
click at [510, 281] on link "Connect" at bounding box center [542, 262] width 125 height 107
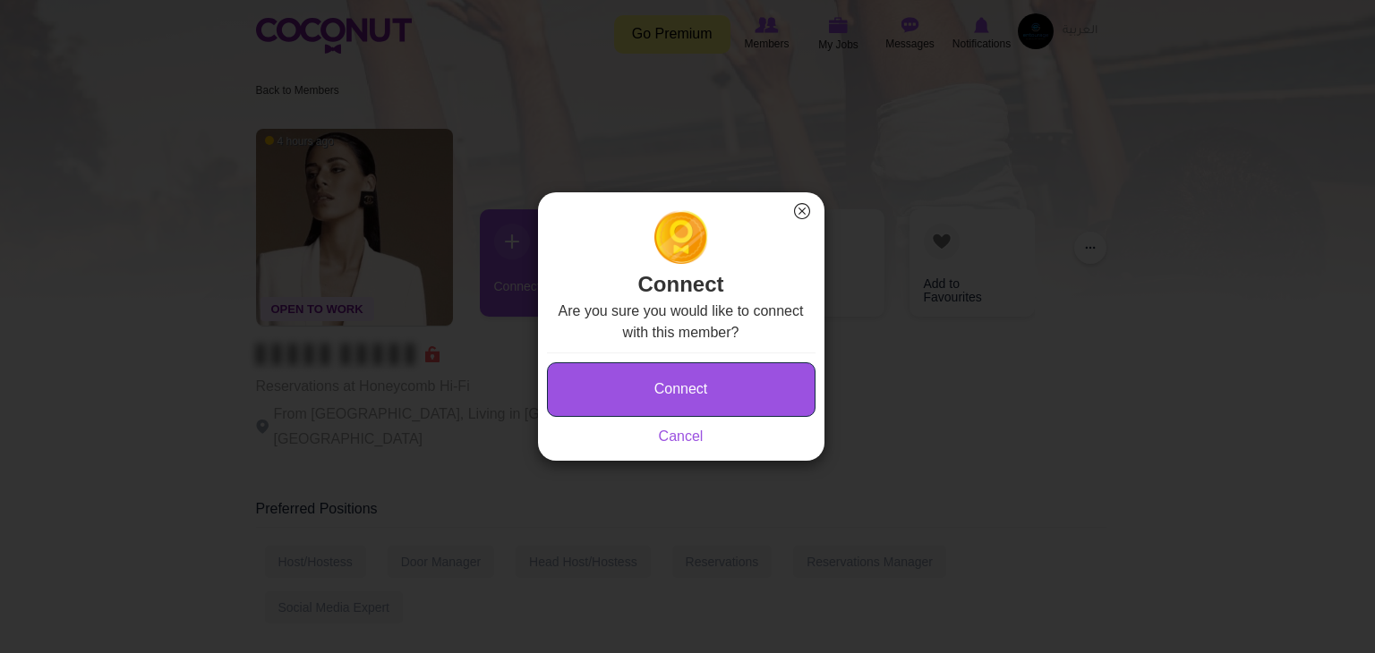
click at [633, 375] on button "Connect" at bounding box center [681, 389] width 268 height 55
click at [636, 388] on div "Connect Saving... Cancel" at bounding box center [681, 400] width 268 height 95
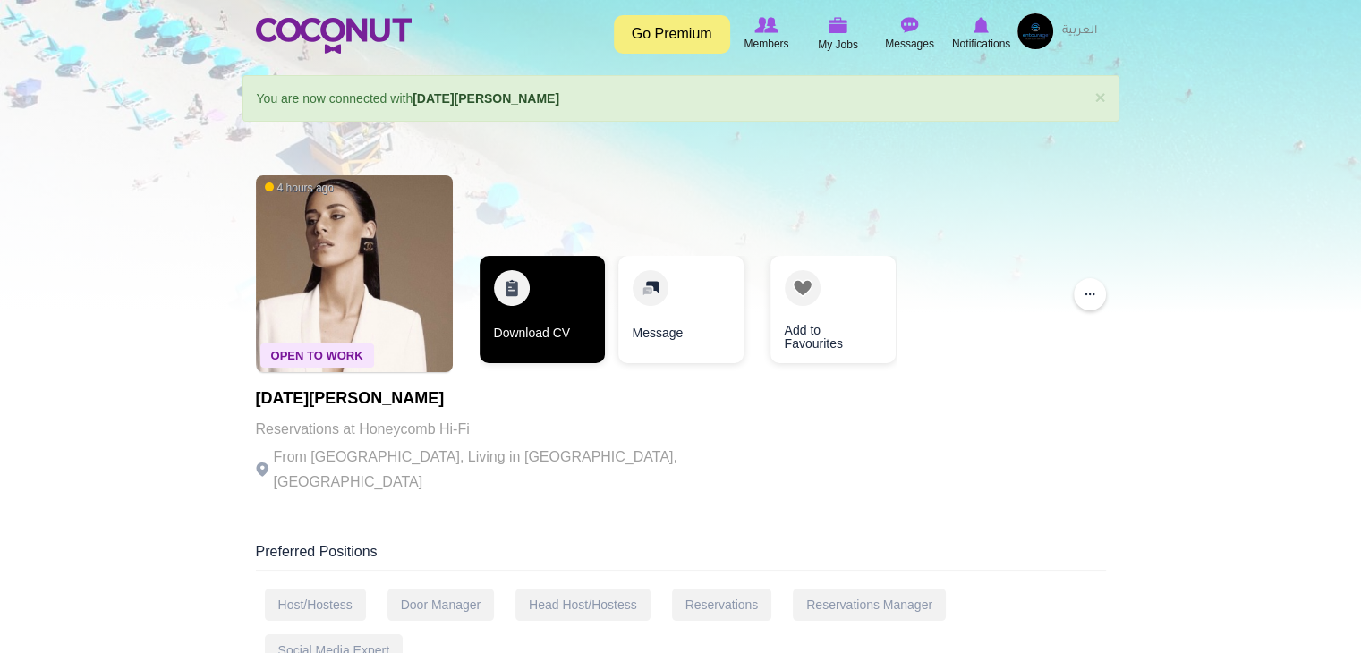
click at [541, 285] on link "Download CV" at bounding box center [542, 309] width 125 height 107
click at [533, 279] on link "Download CV" at bounding box center [542, 309] width 125 height 107
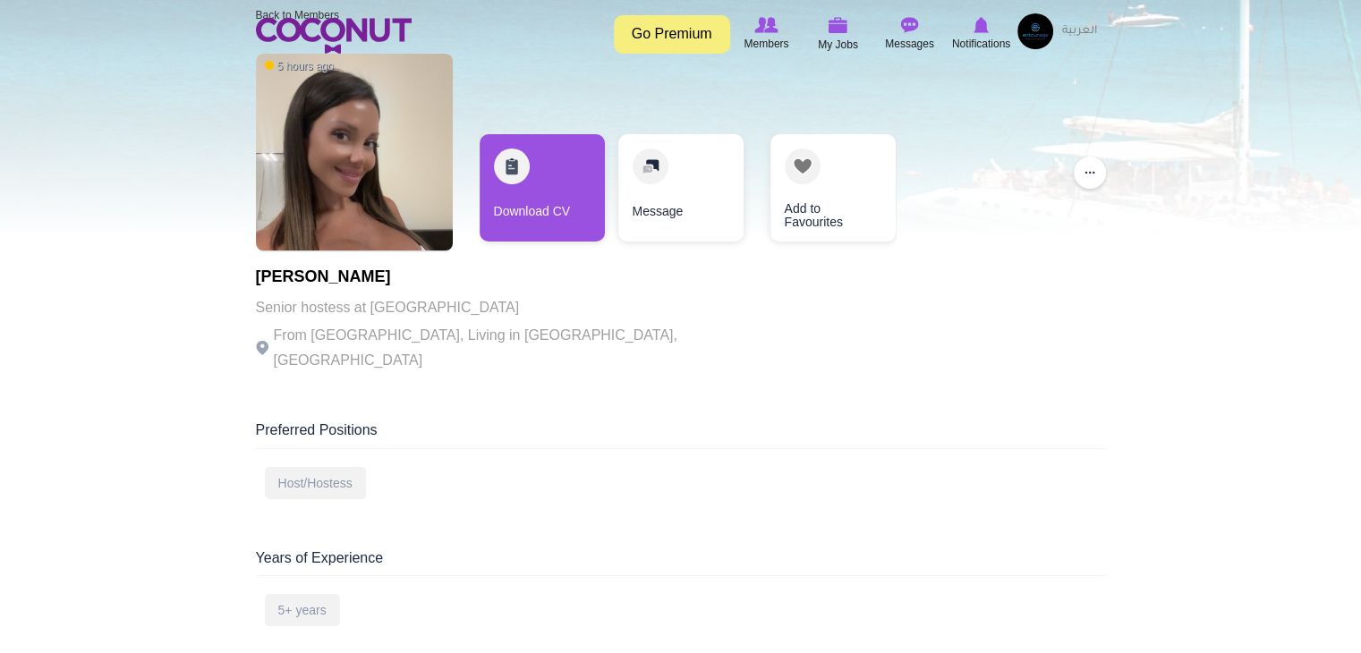
scroll to position [179, 0]
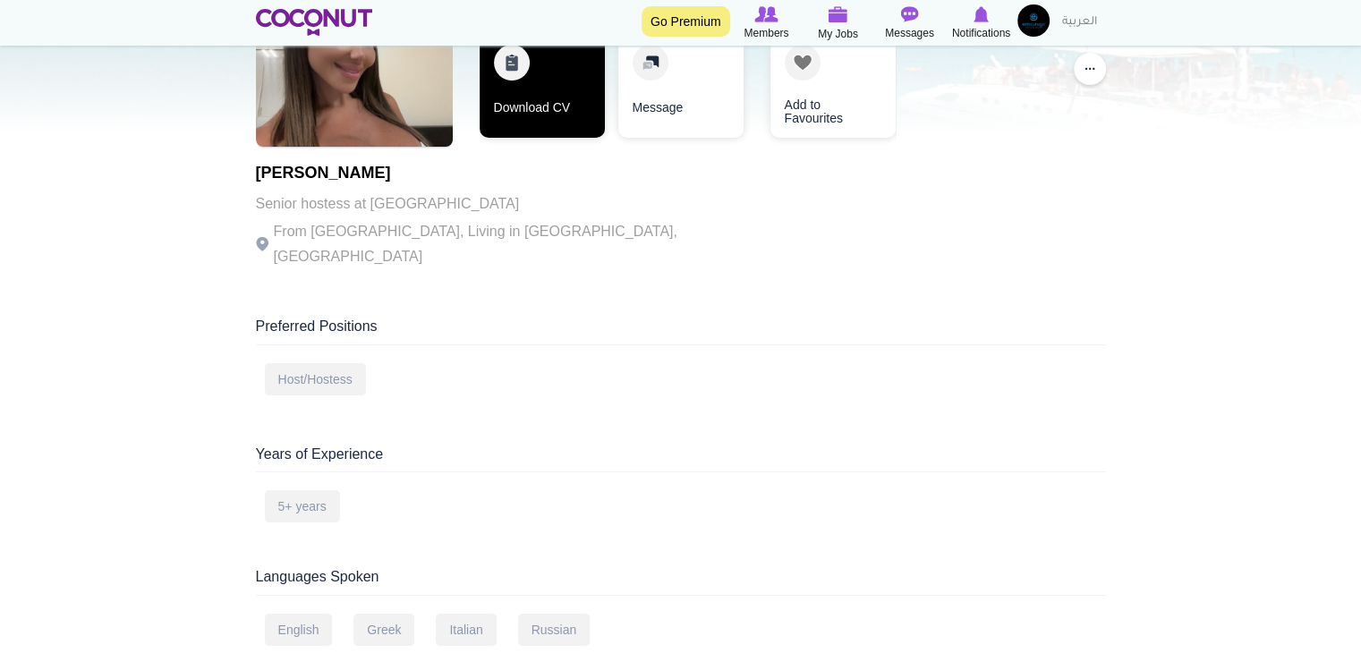
click at [584, 123] on link "Download CV" at bounding box center [542, 83] width 125 height 107
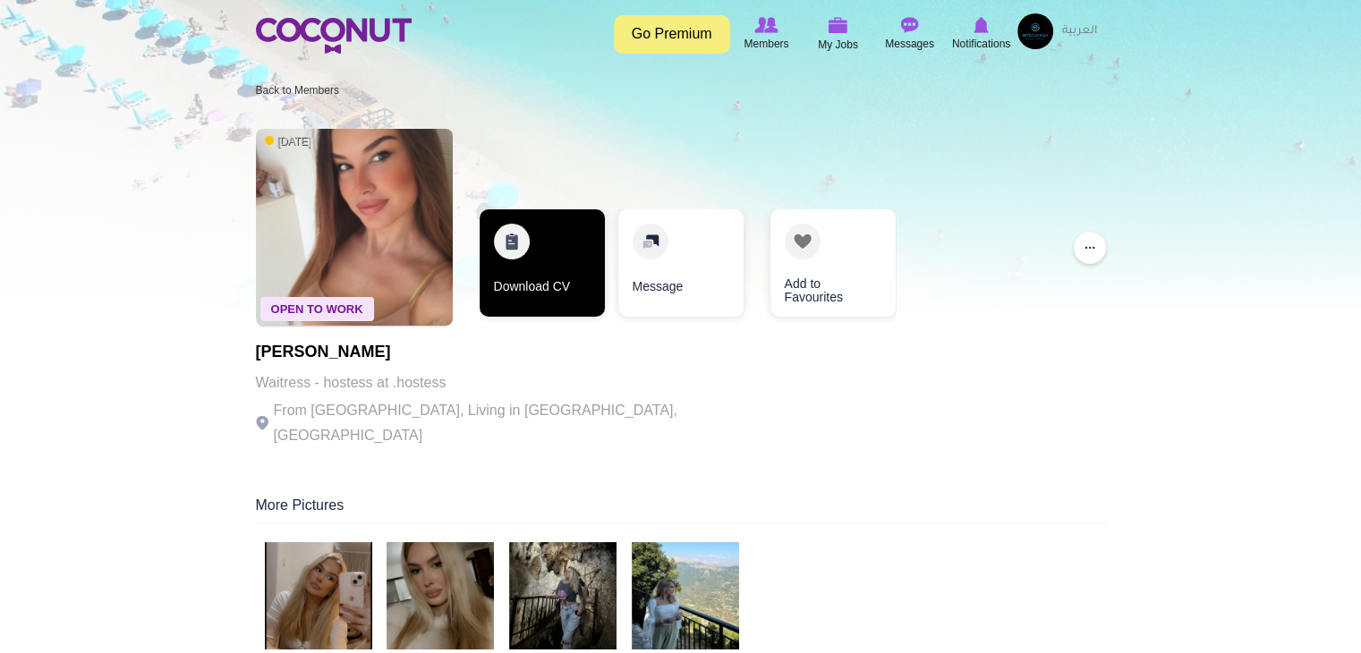
click at [545, 295] on link "Download CV" at bounding box center [542, 262] width 125 height 107
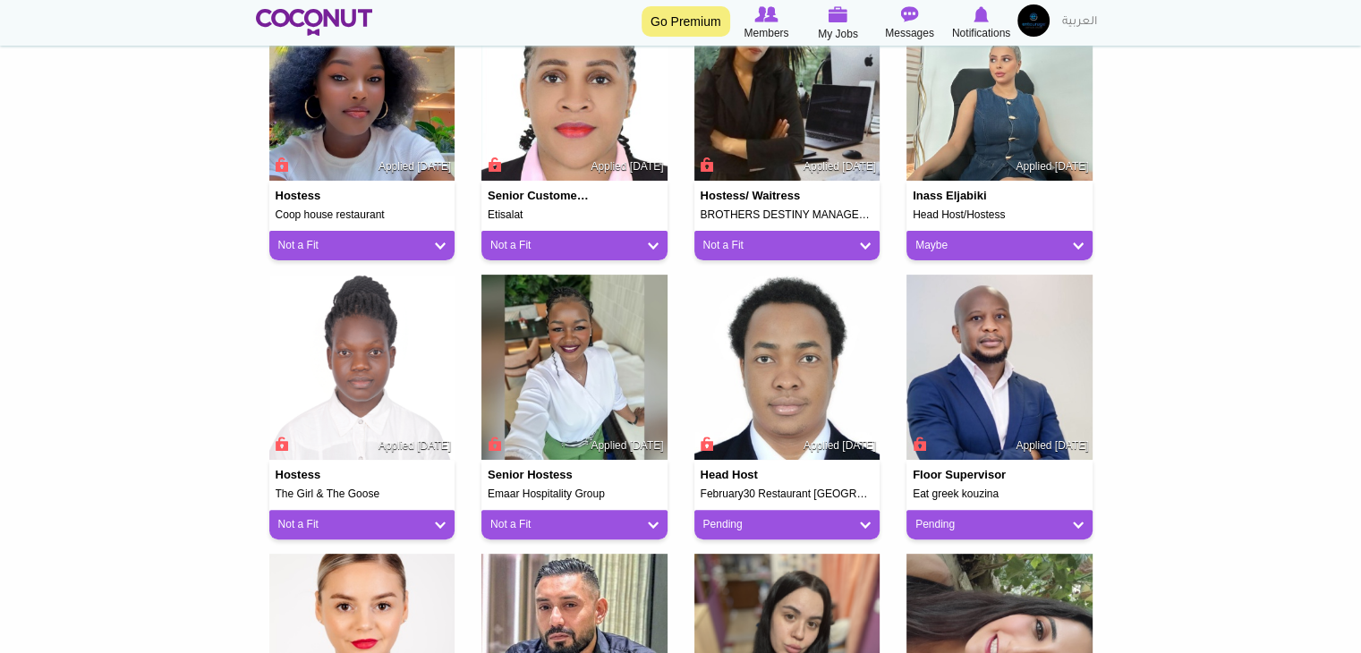
scroll to position [537, 0]
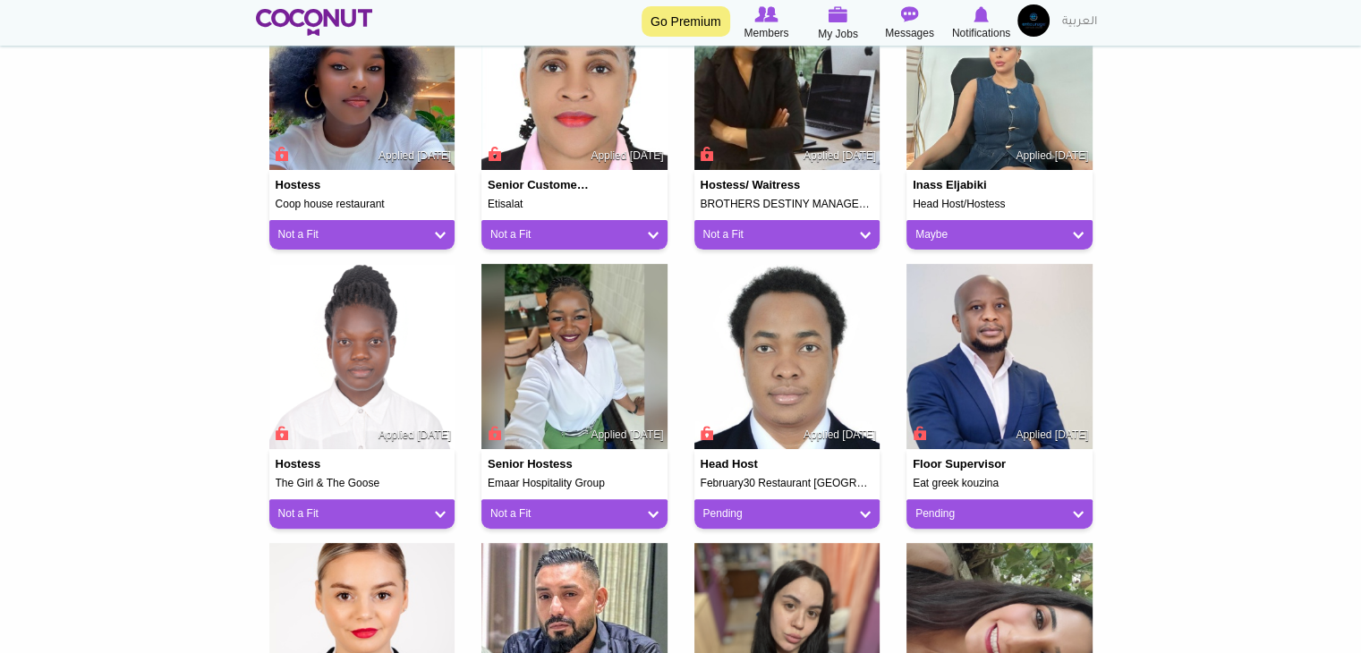
click at [982, 244] on div "Maybe" at bounding box center [1000, 235] width 186 height 30
click at [981, 238] on link "Maybe" at bounding box center [1000, 234] width 168 height 15
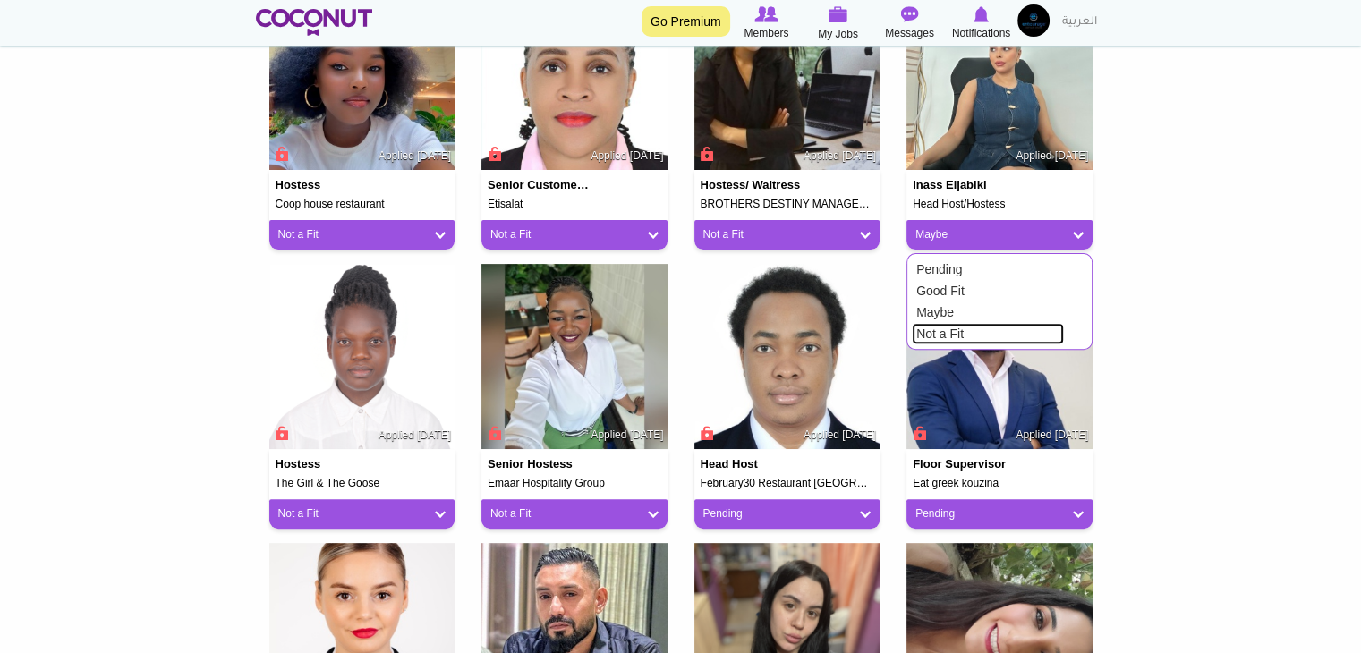
click at [964, 337] on link "Not a Fit" at bounding box center [988, 333] width 152 height 21
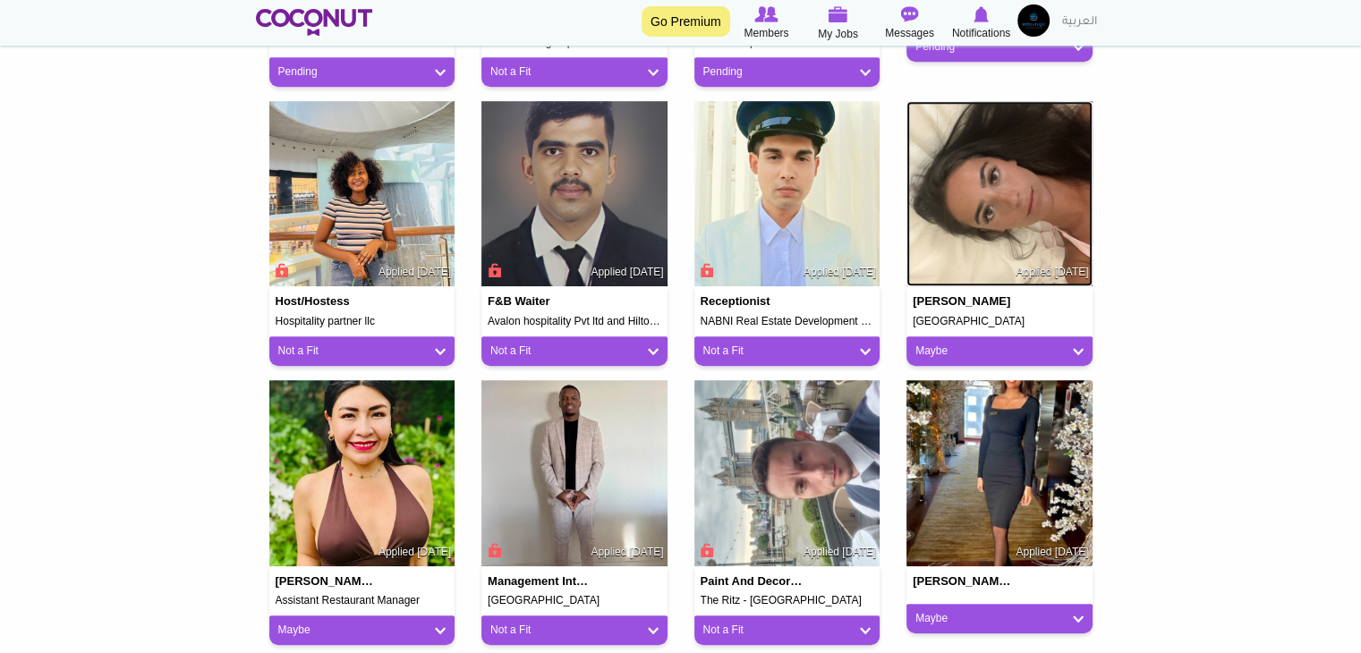
scroll to position [1432, 0]
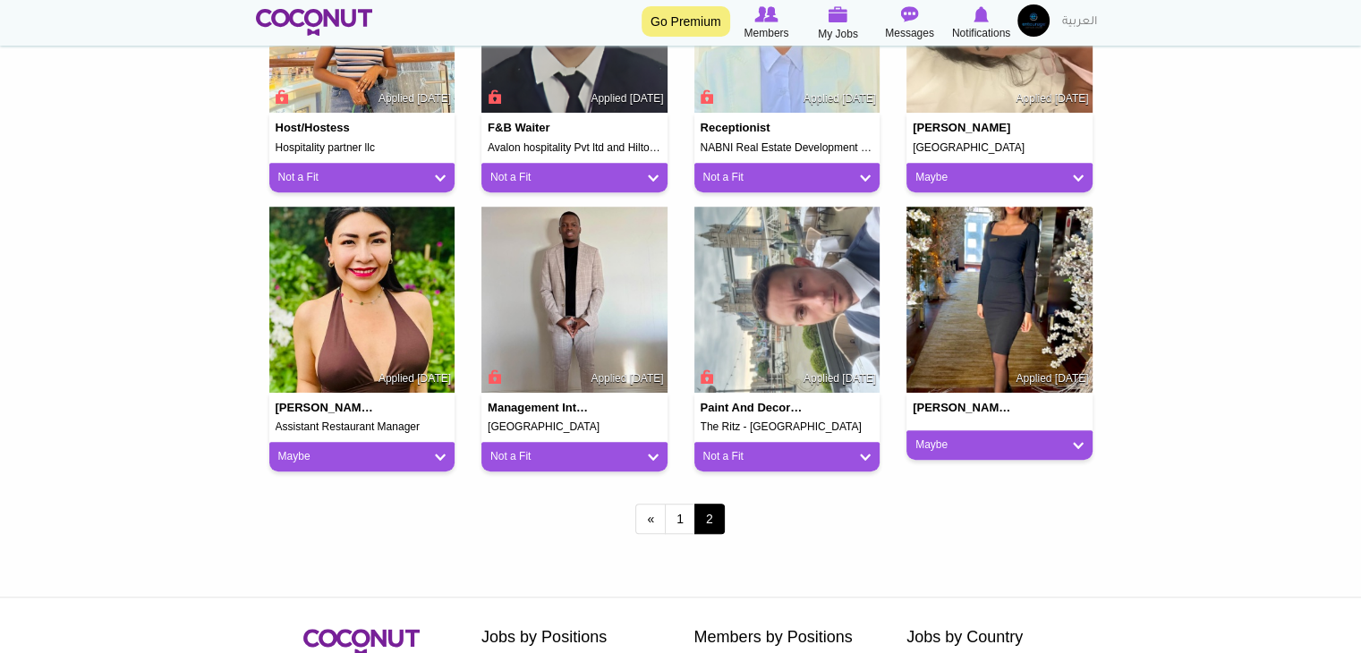
drag, startPoint x: 971, startPoint y: 329, endPoint x: 1221, endPoint y: 389, distance: 256.8
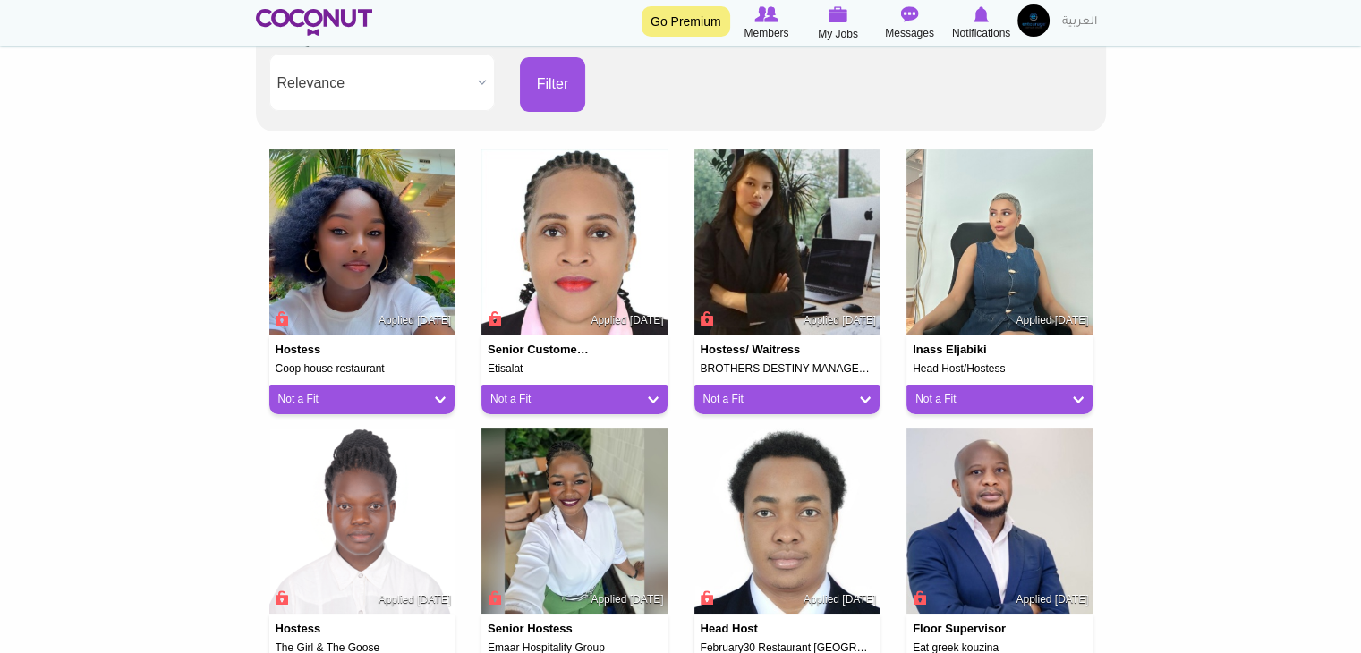
scroll to position [179, 0]
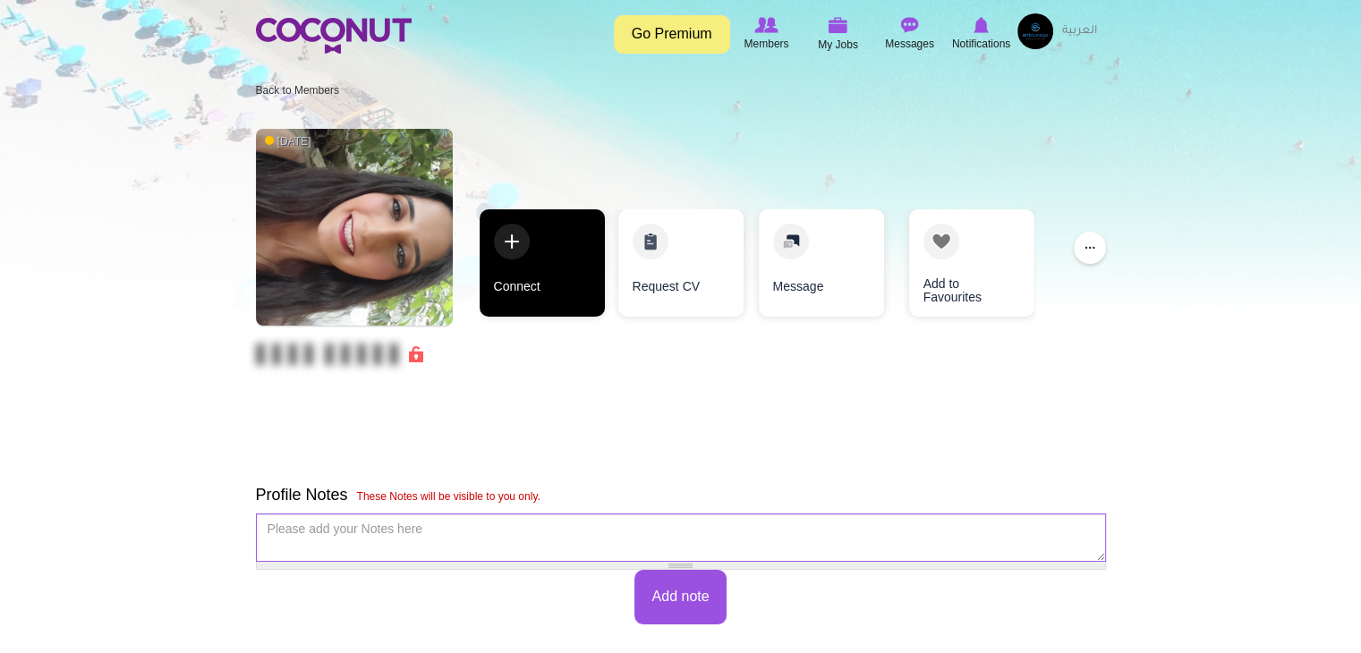
click at [567, 273] on link "Connect" at bounding box center [542, 262] width 125 height 107
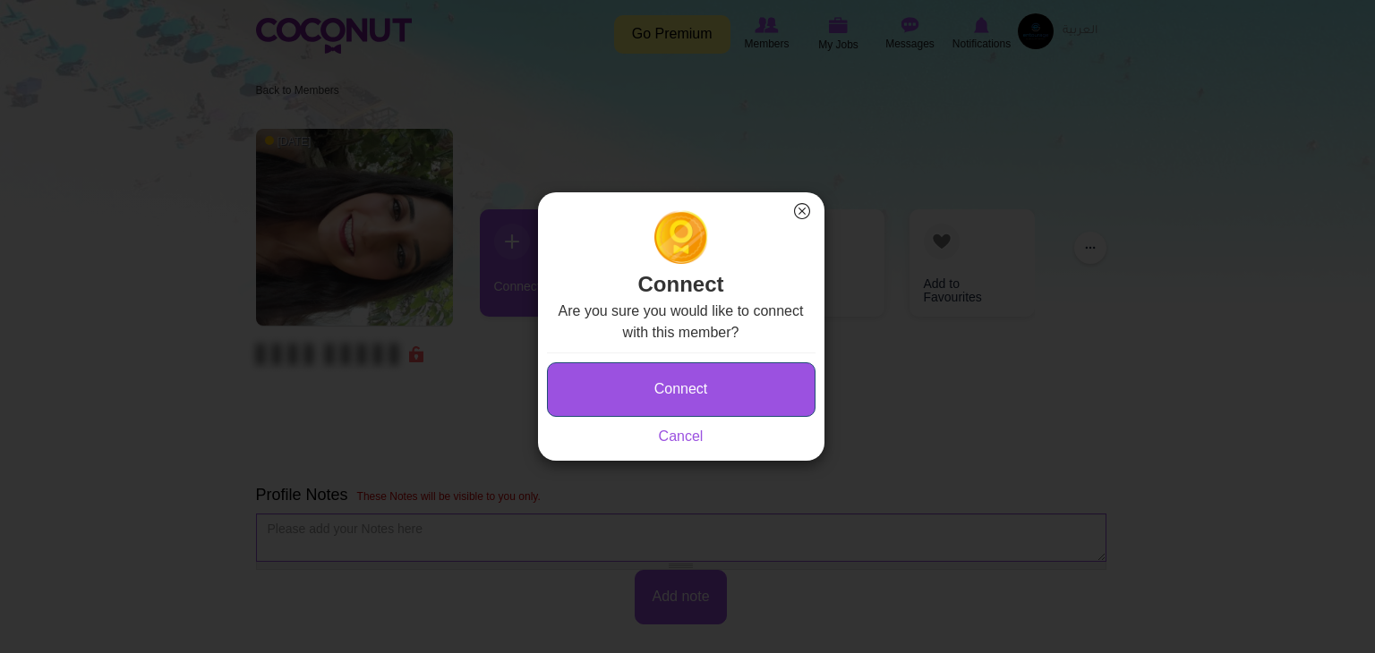
click at [691, 385] on button "Connect" at bounding box center [681, 389] width 268 height 55
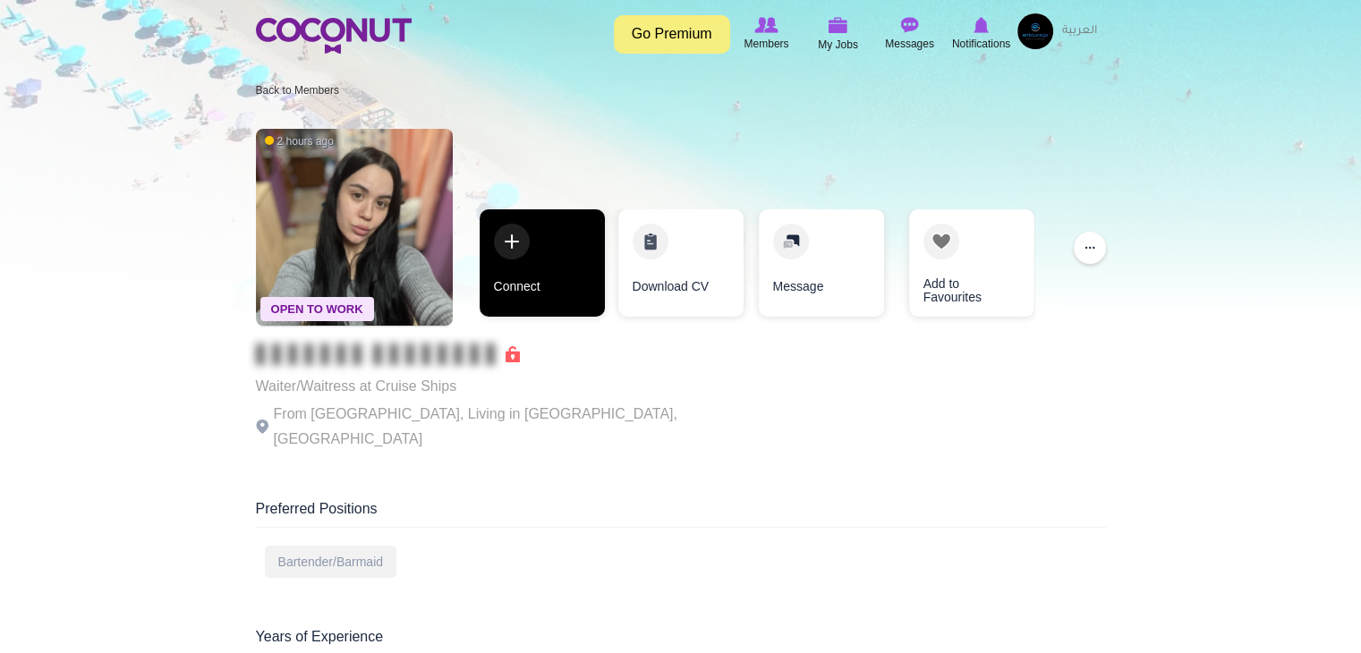
click at [521, 269] on link "Connect" at bounding box center [542, 262] width 125 height 107
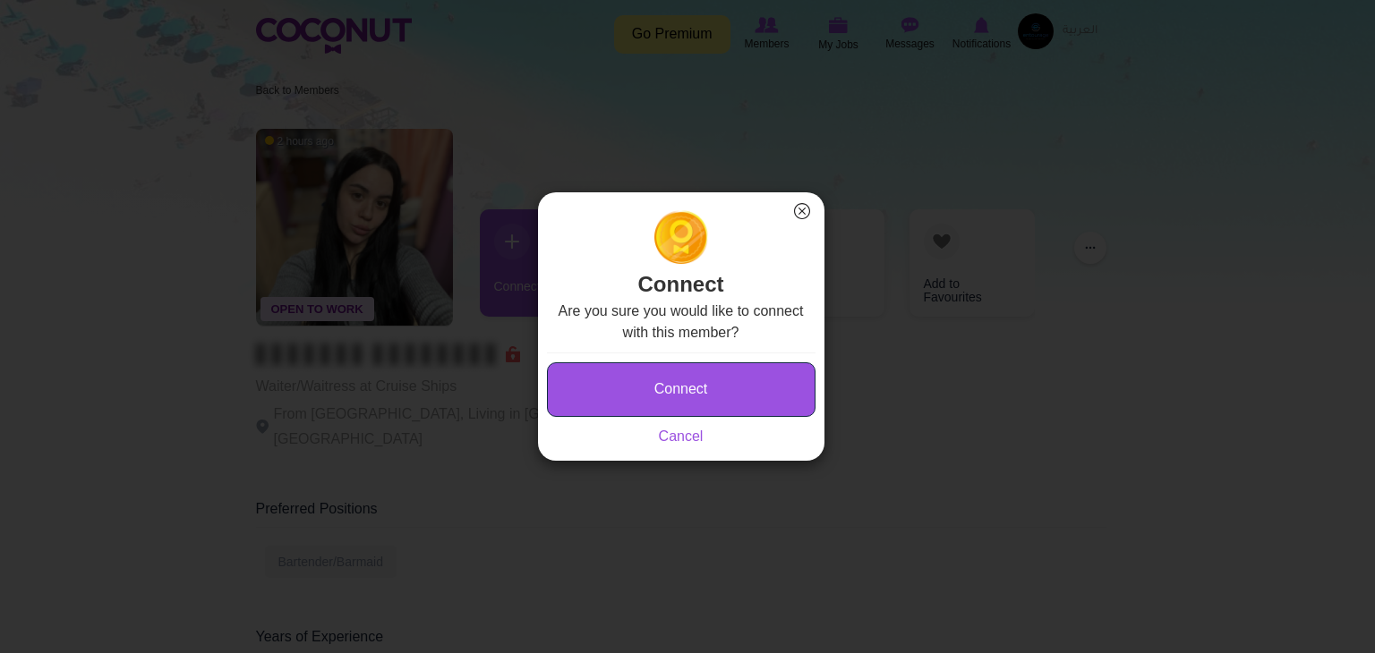
click at [626, 387] on button "Connect" at bounding box center [681, 389] width 268 height 55
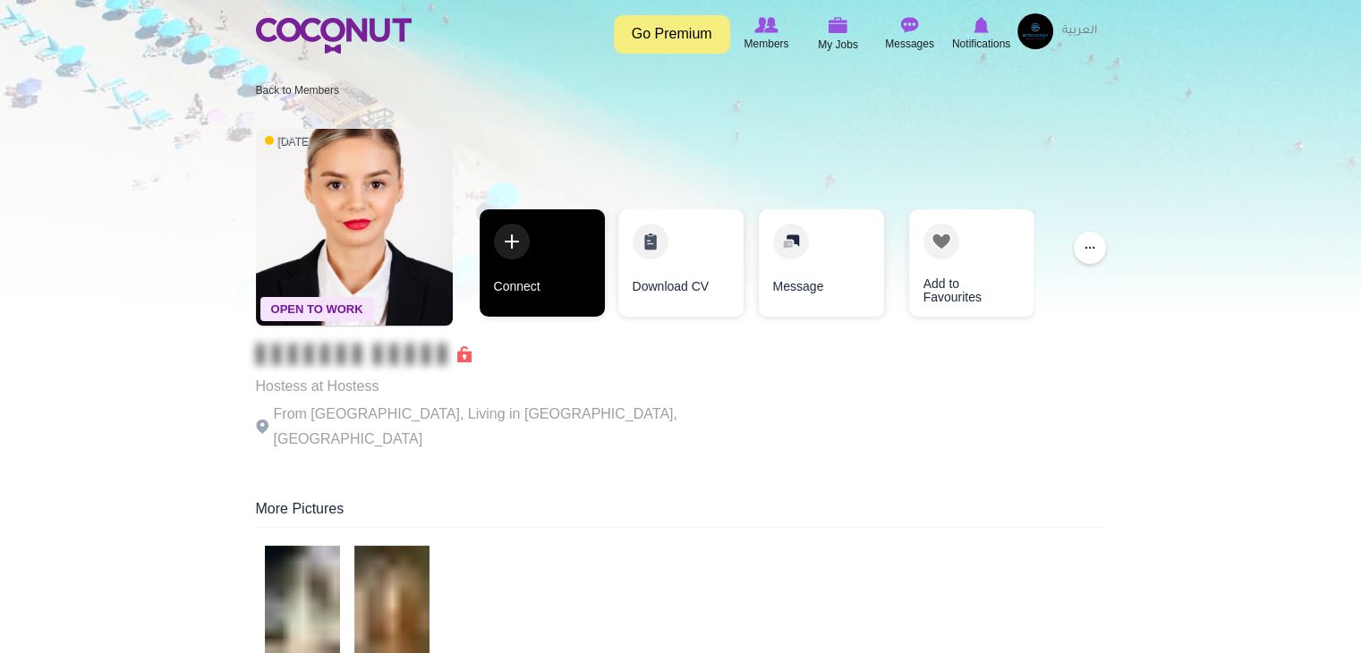
click at [552, 300] on link "Connect" at bounding box center [542, 262] width 125 height 107
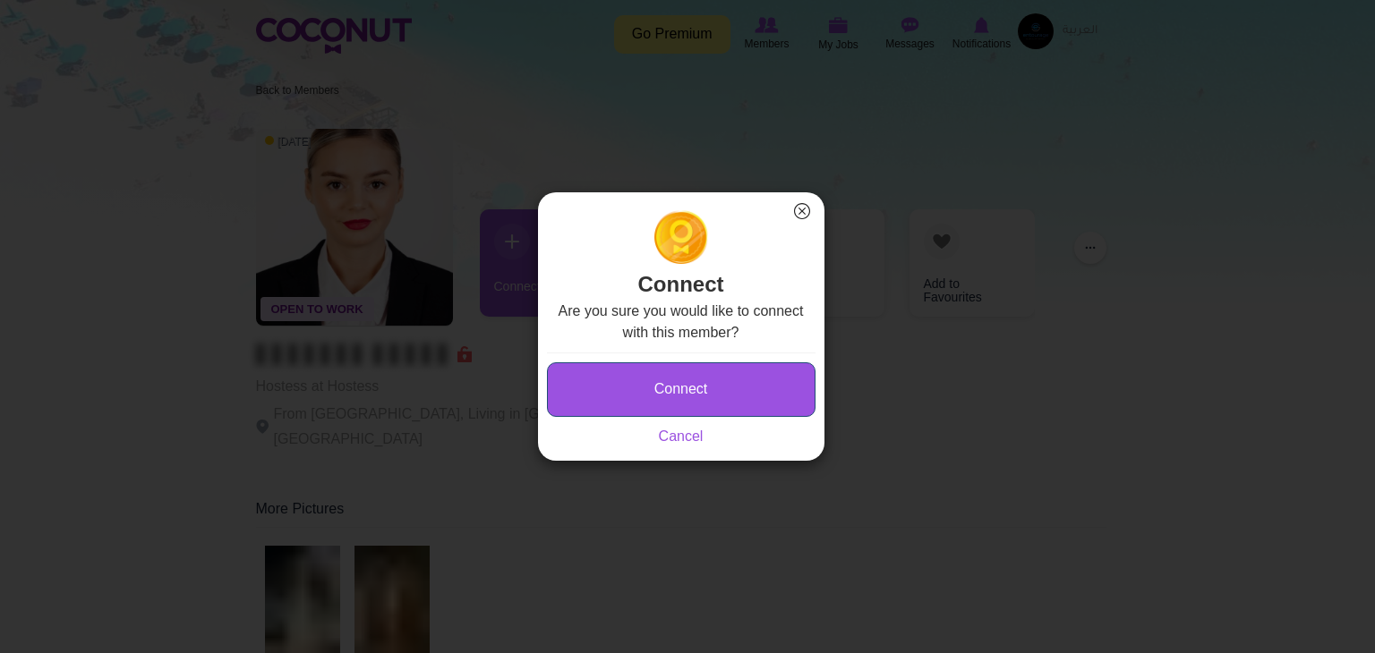
click at [662, 384] on button "Connect" at bounding box center [681, 389] width 268 height 55
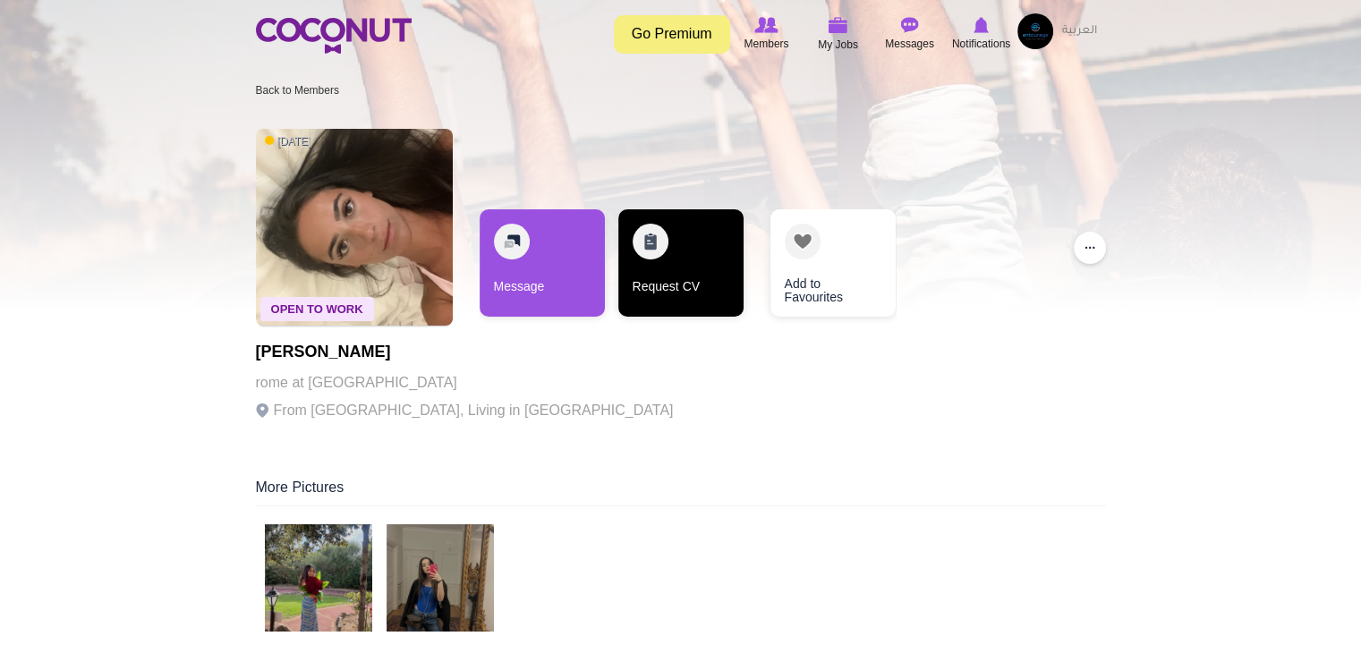
click at [633, 283] on link "Request CV" at bounding box center [680, 262] width 125 height 107
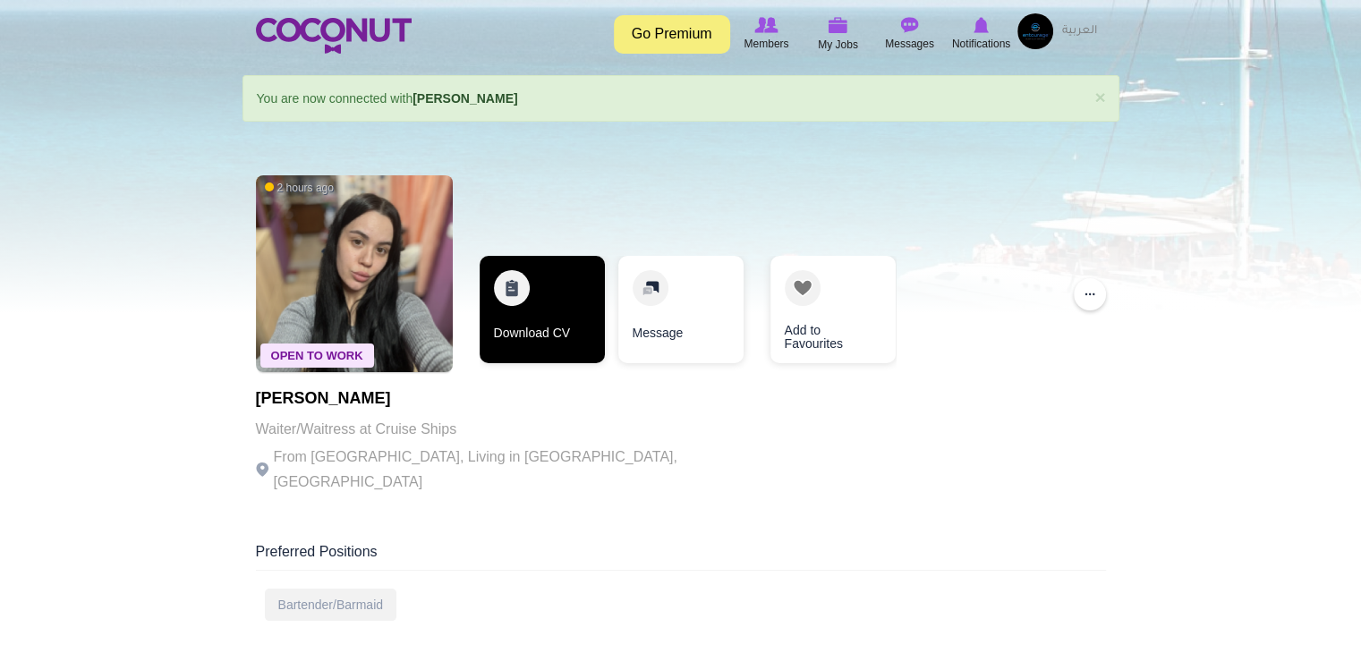
click at [556, 309] on link "Download CV" at bounding box center [542, 309] width 125 height 107
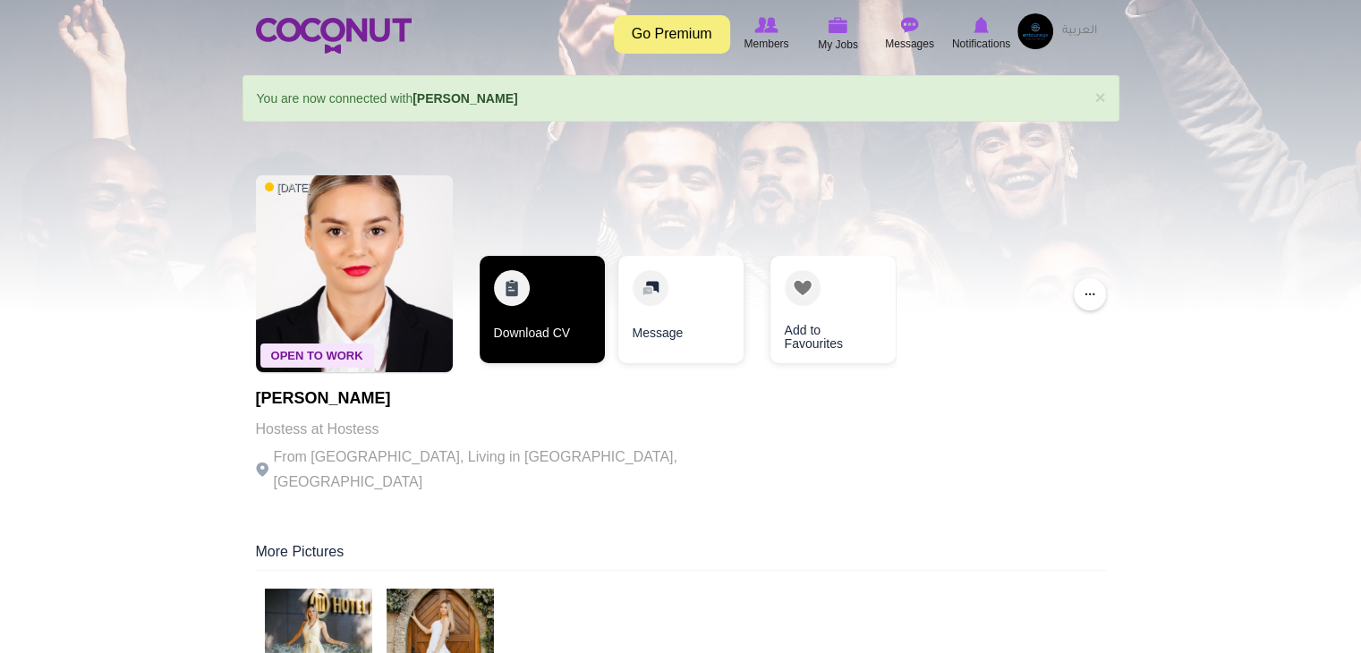
click at [582, 352] on link "Download CV" at bounding box center [542, 309] width 125 height 107
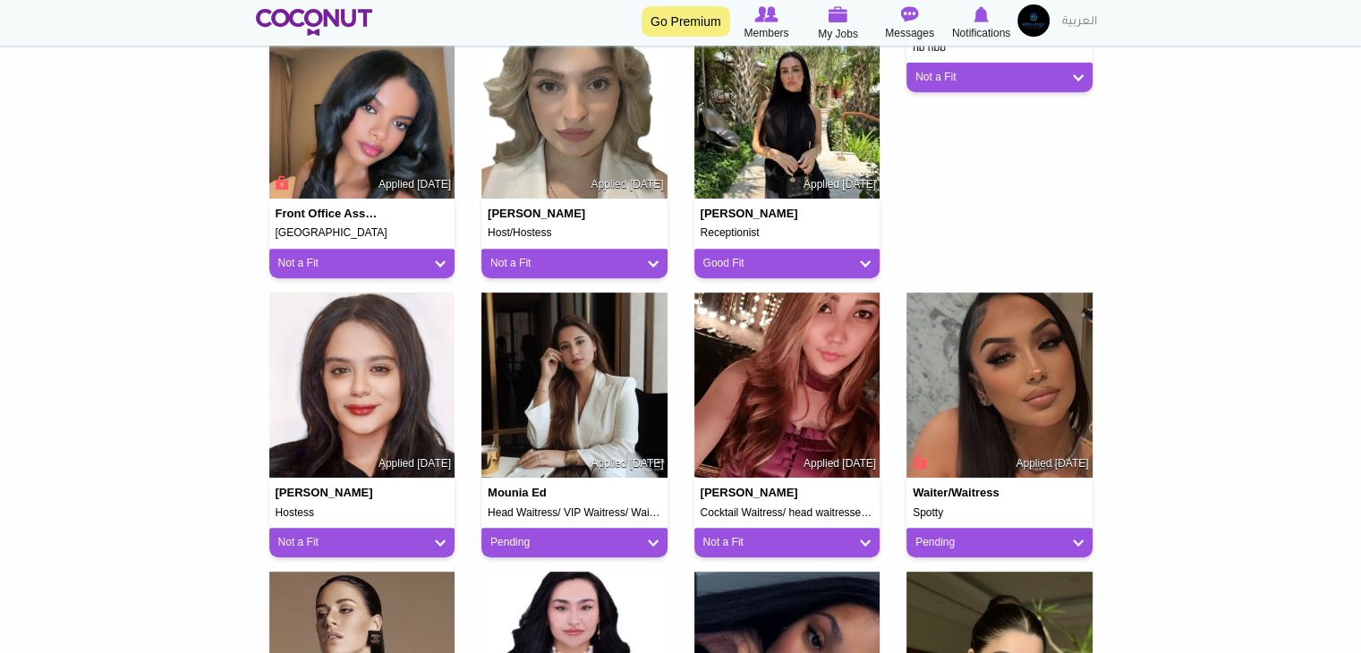
scroll to position [805, 0]
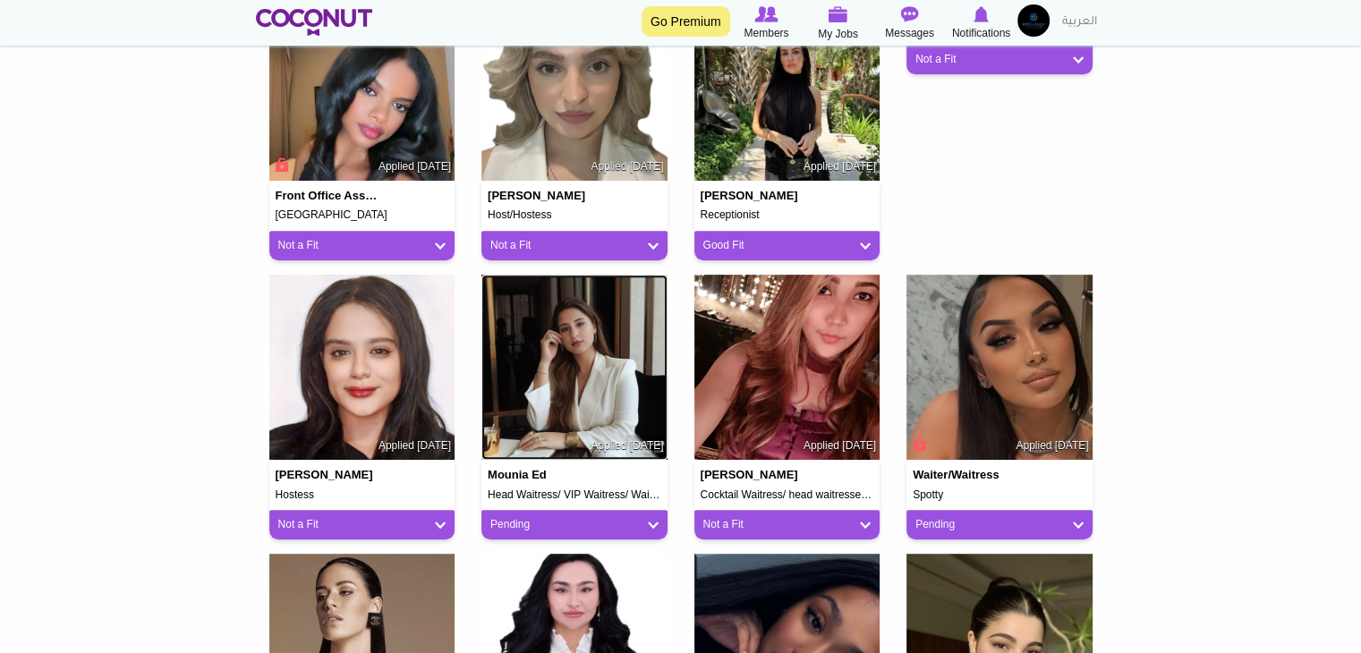
click at [568, 402] on img at bounding box center [575, 368] width 186 height 186
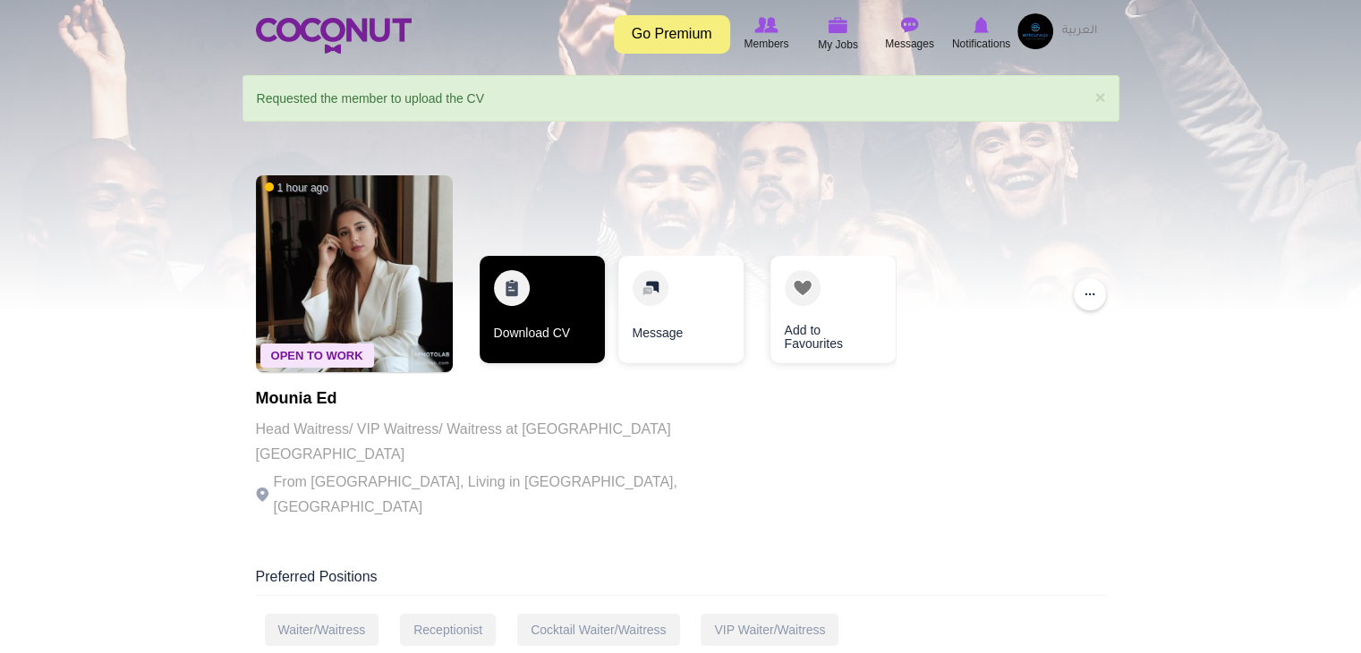
click at [555, 345] on link "Download CV" at bounding box center [542, 309] width 125 height 107
